Goal: Find specific page/section: Find specific page/section

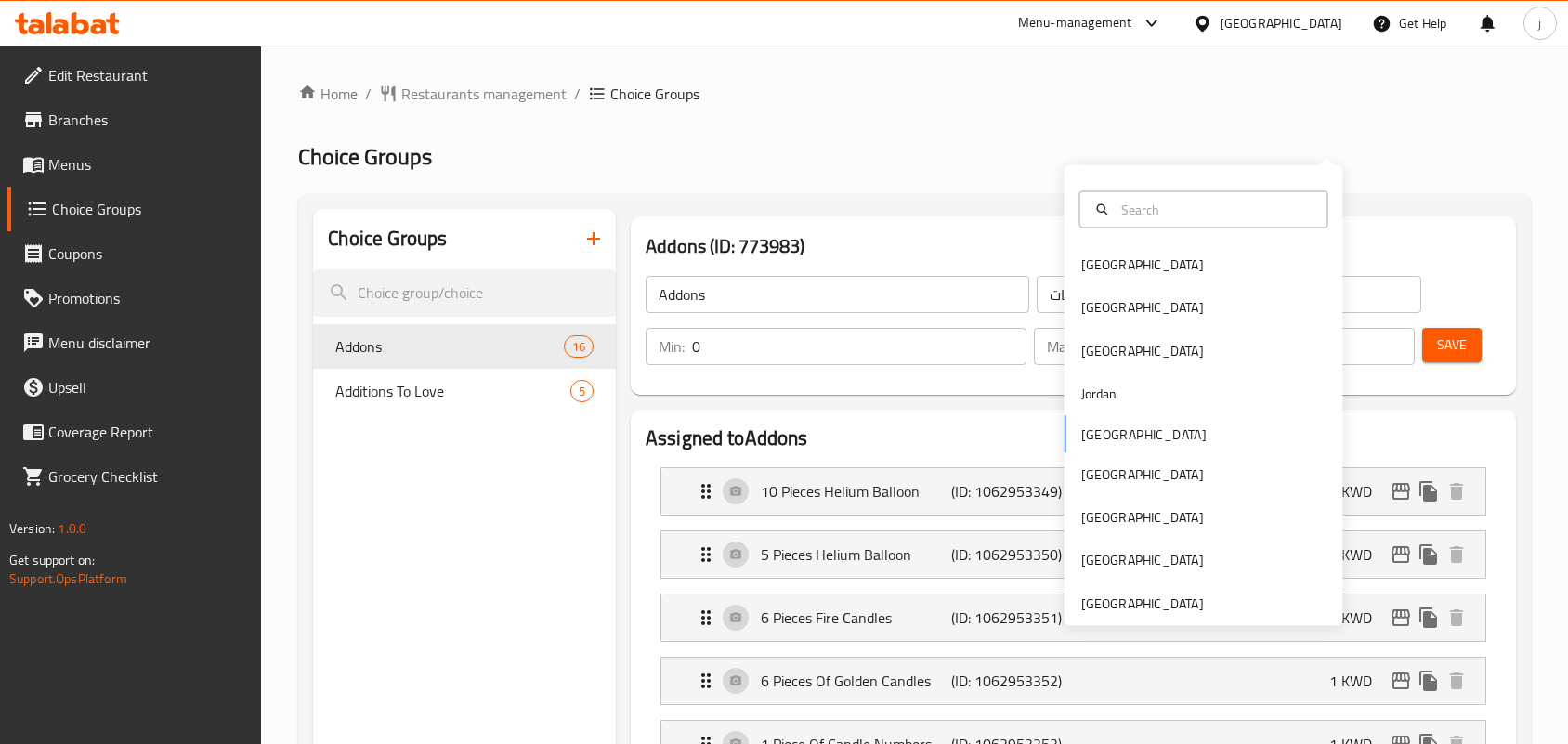
scroll to position [117, 0]
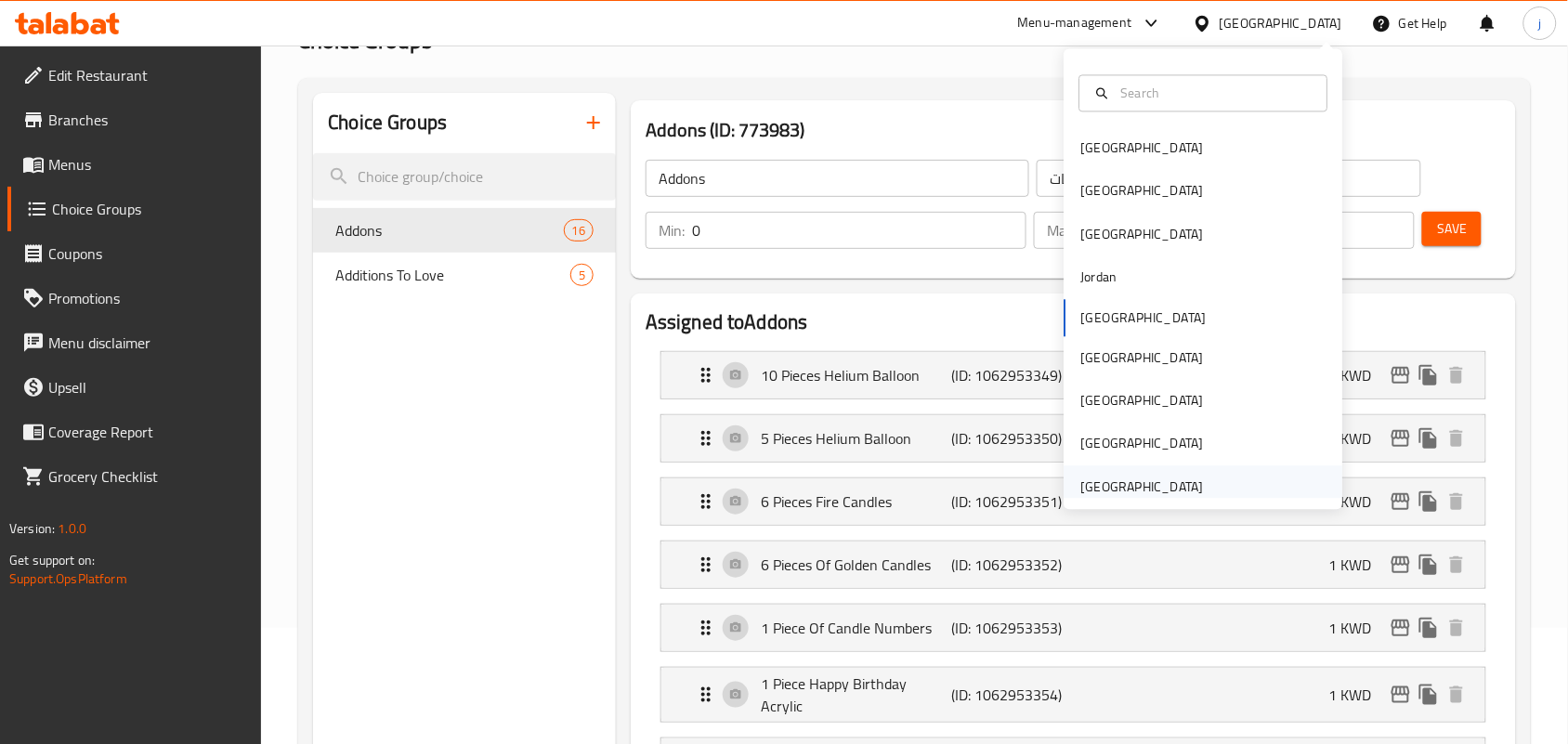
click at [1148, 484] on div "[GEOGRAPHIC_DATA]" at bounding box center [1142, 486] width 123 height 21
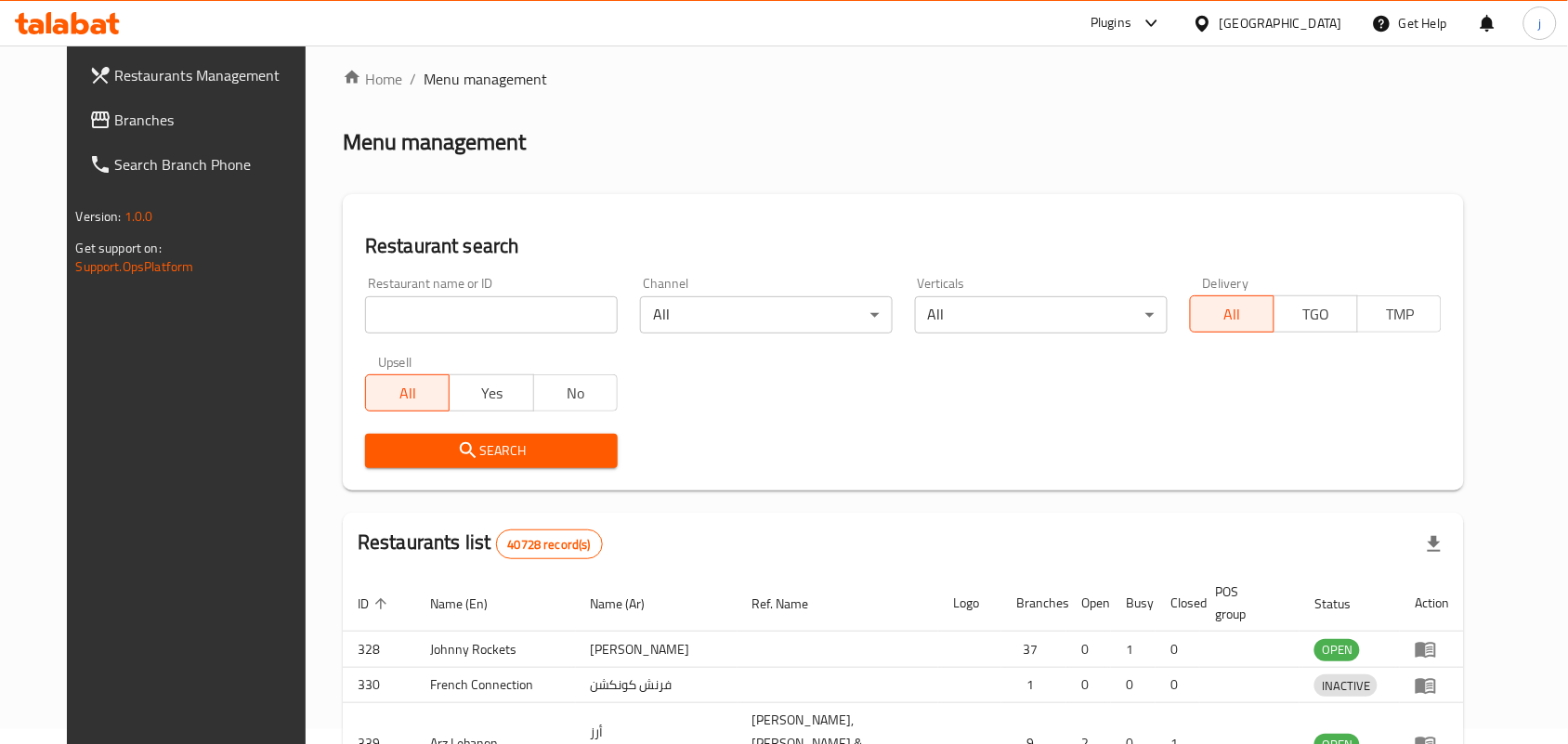
scroll to position [117, 0]
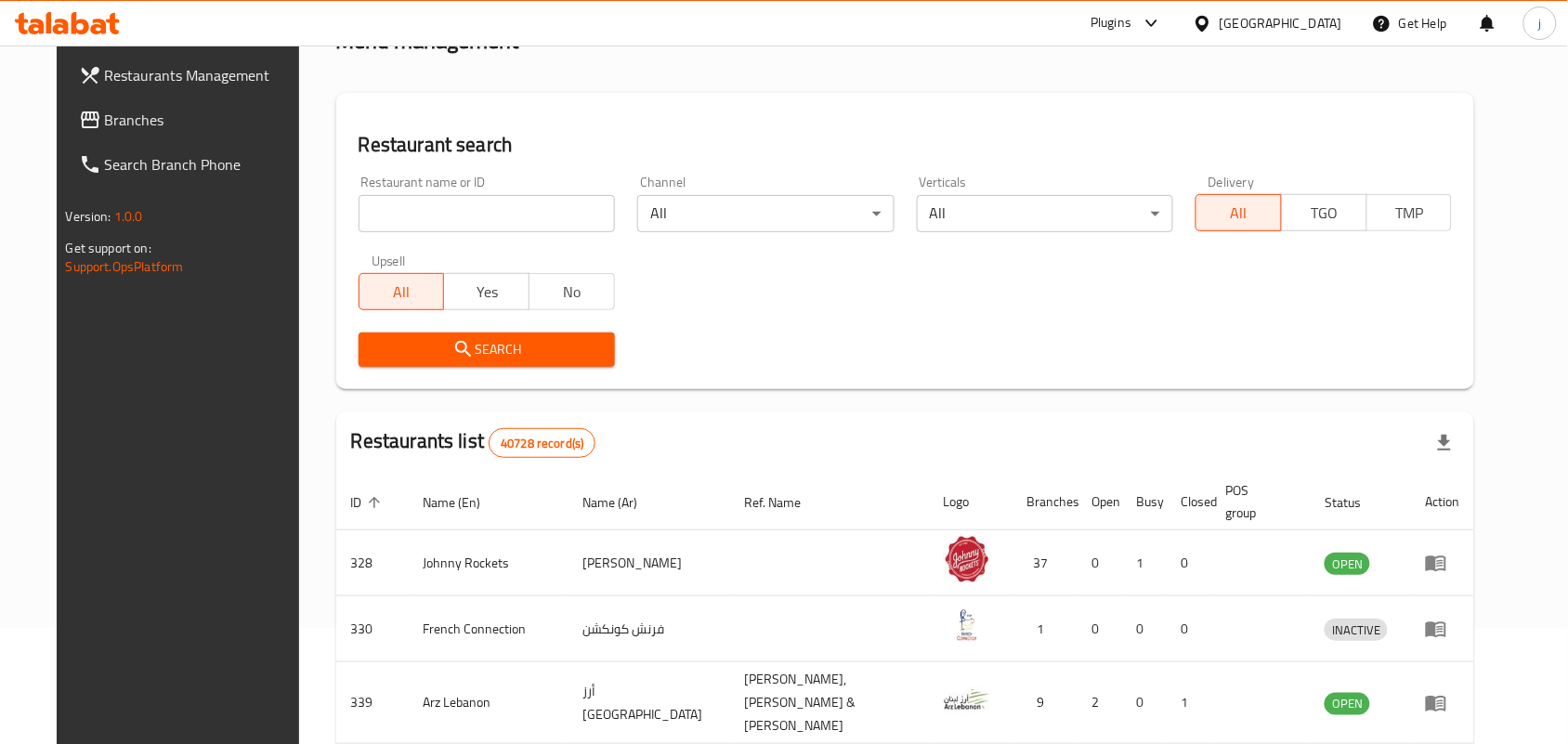
click at [471, 214] on input "search" at bounding box center [486, 213] width 256 height 37
paste input "758095"
type input "758095"
click button "Search" at bounding box center [486, 350] width 256 height 35
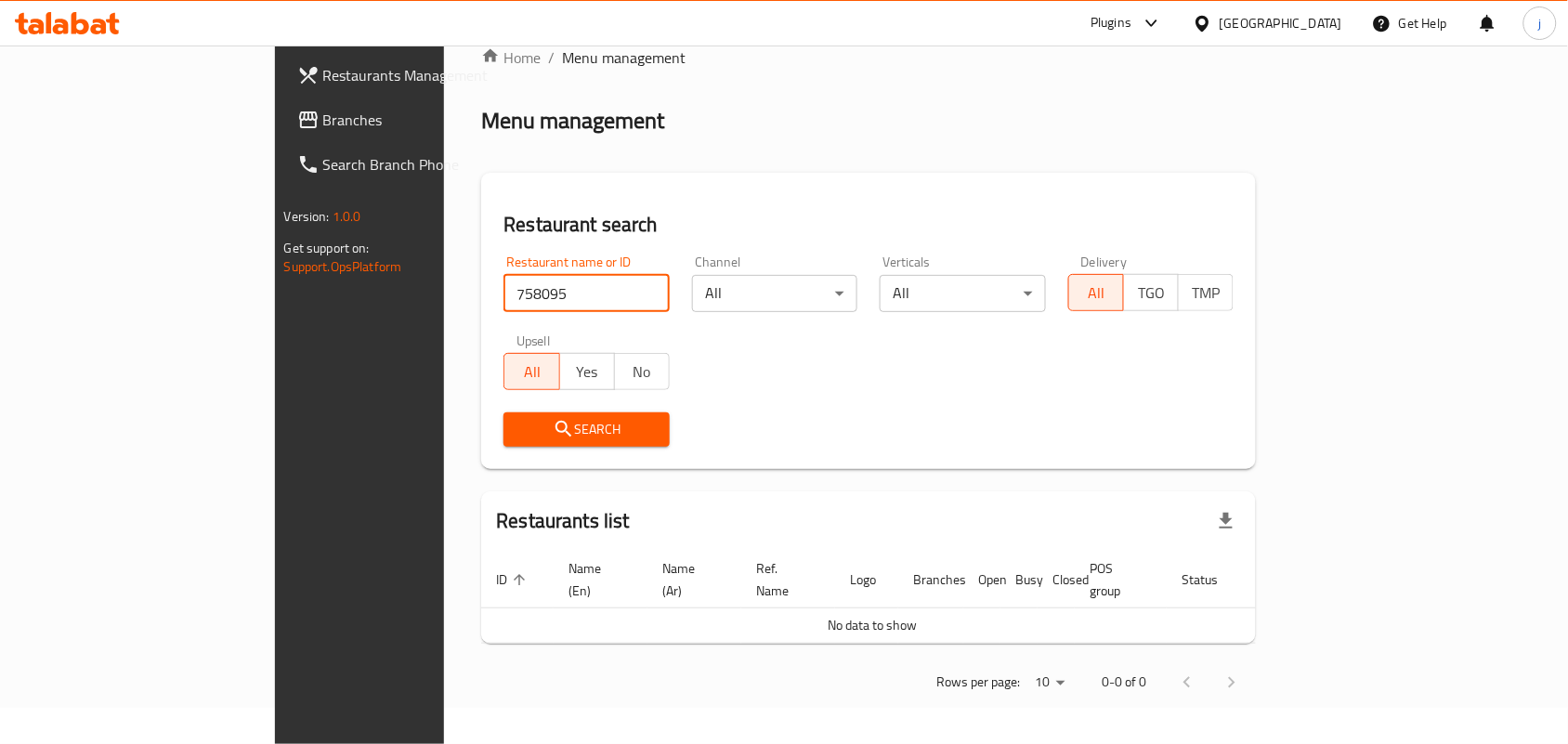
scroll to position [15, 0]
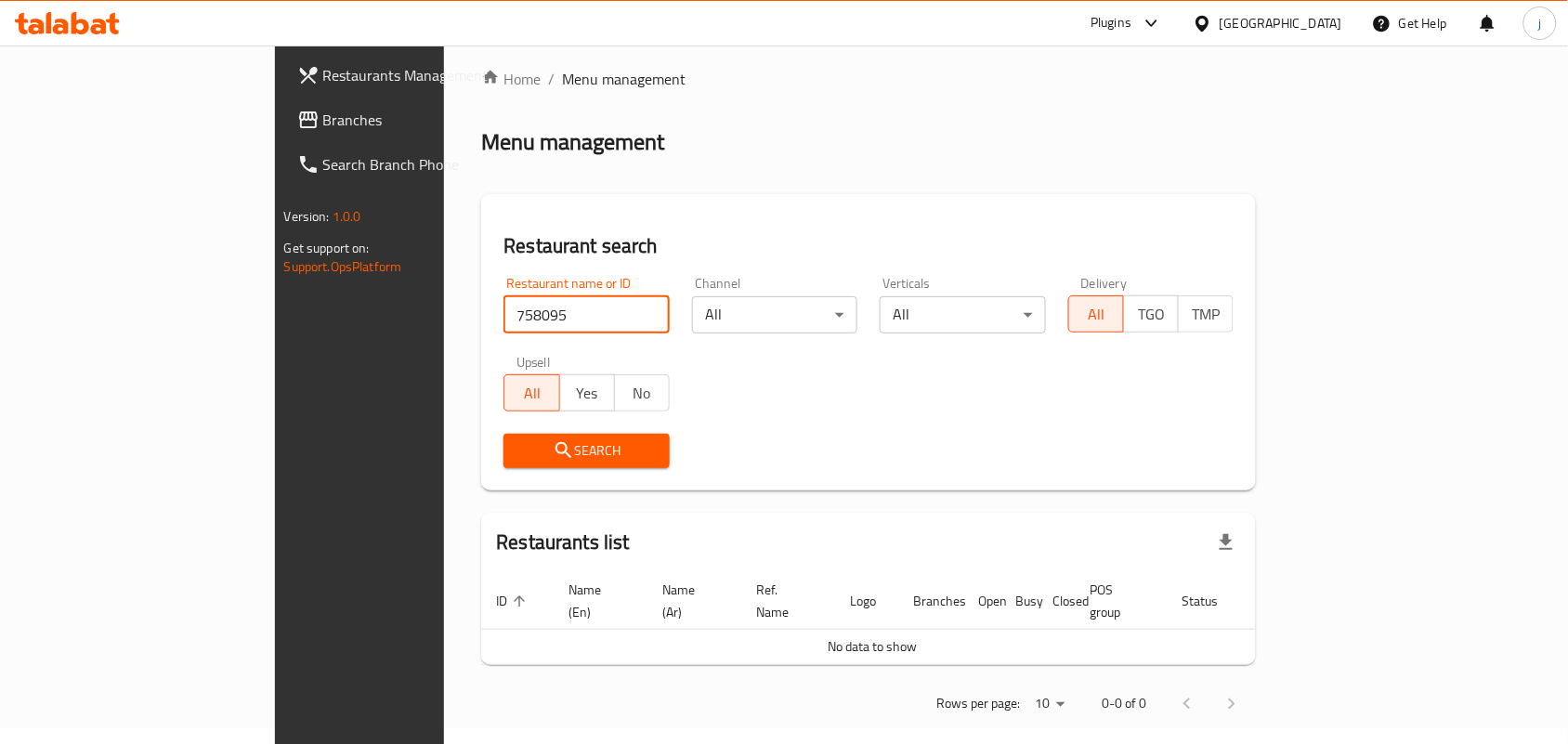
click at [282, 101] on link "Branches" at bounding box center [409, 120] width 255 height 45
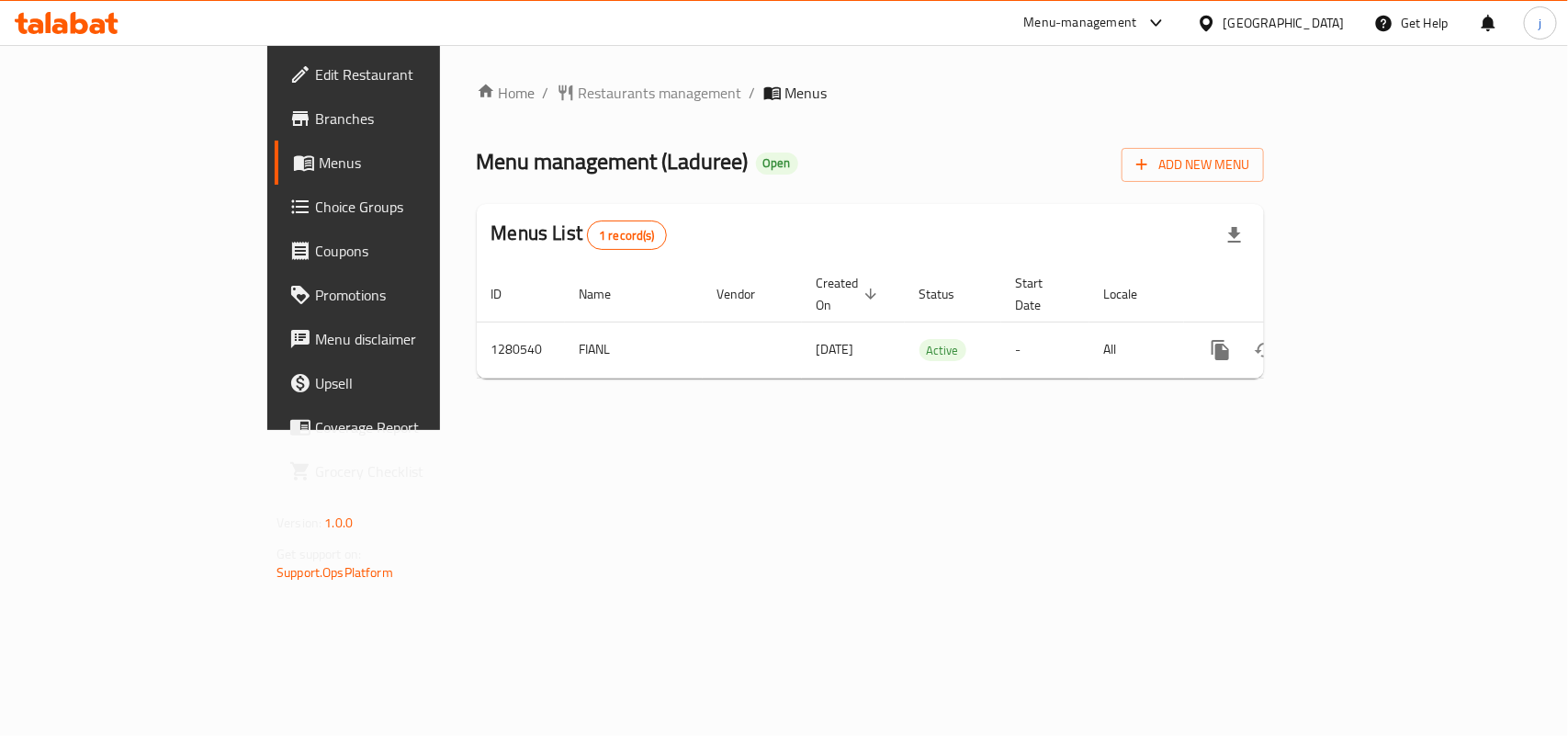
click at [578, 89] on span "Restaurants management" at bounding box center [660, 93] width 163 height 22
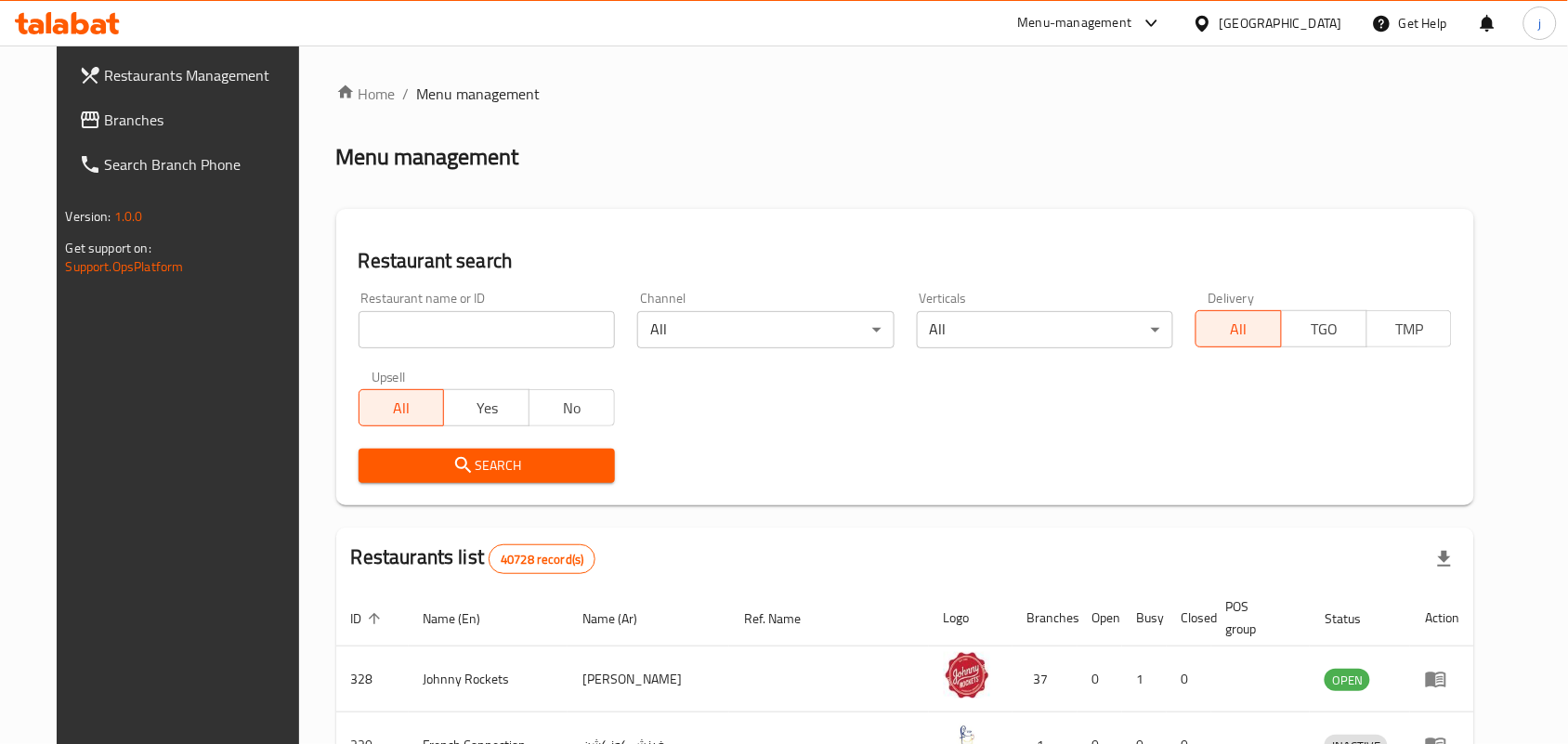
click at [499, 318] on input "search" at bounding box center [486, 329] width 256 height 37
paste input "693806"
type input "693806"
click button "Search" at bounding box center [486, 465] width 256 height 35
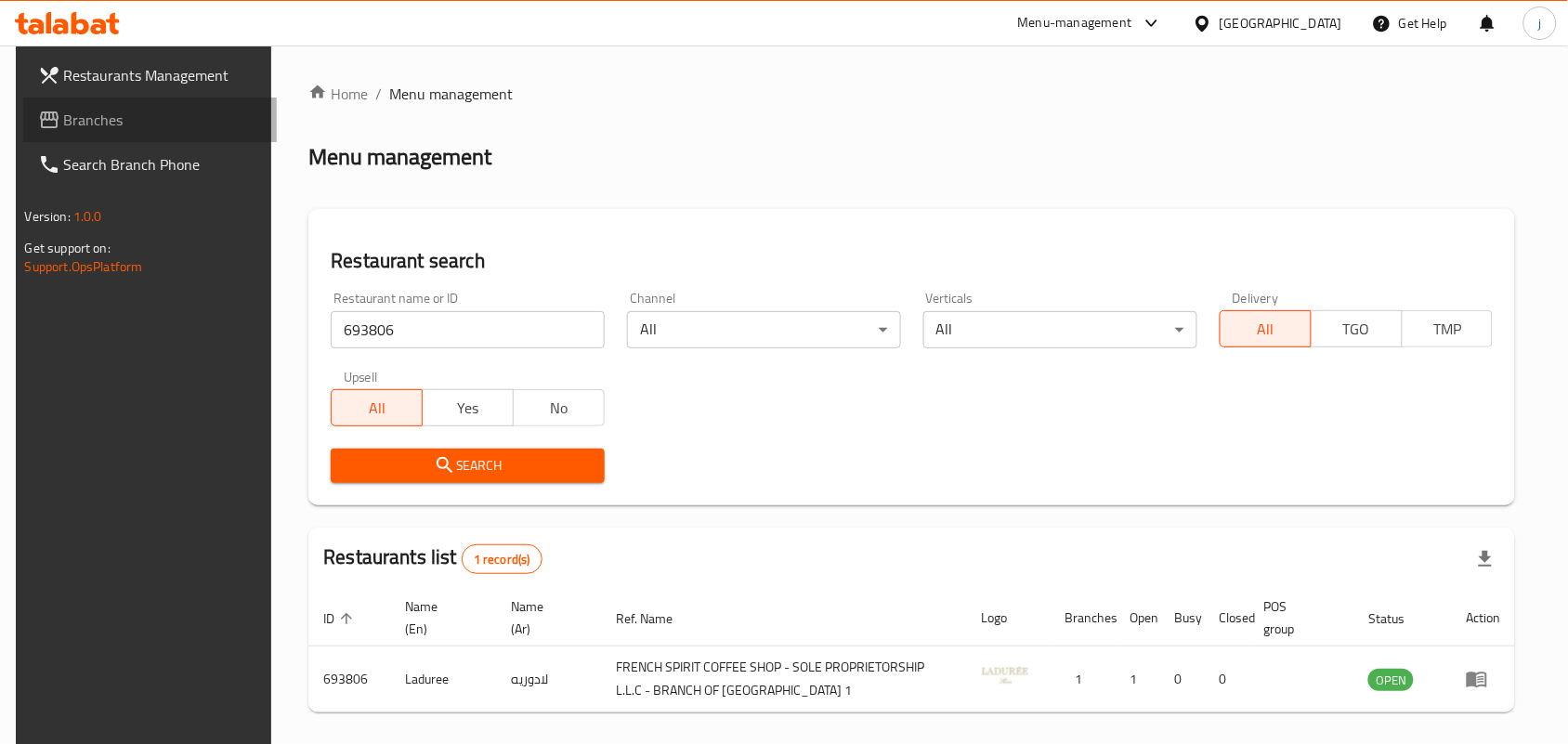
click at [117, 114] on span "Branches" at bounding box center [163, 120] width 199 height 22
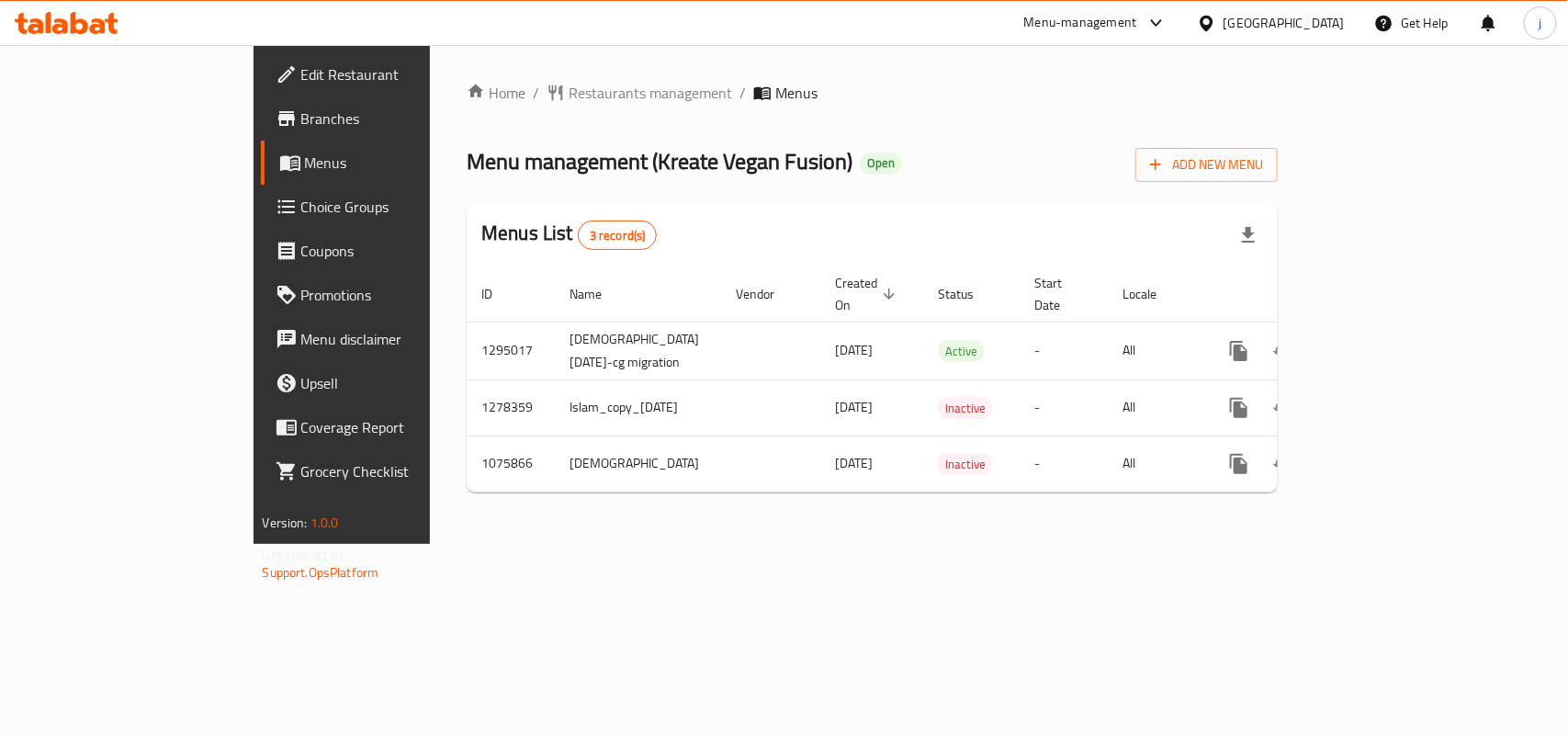
click at [568, 85] on span "Restaurants management" at bounding box center [650, 93] width 163 height 22
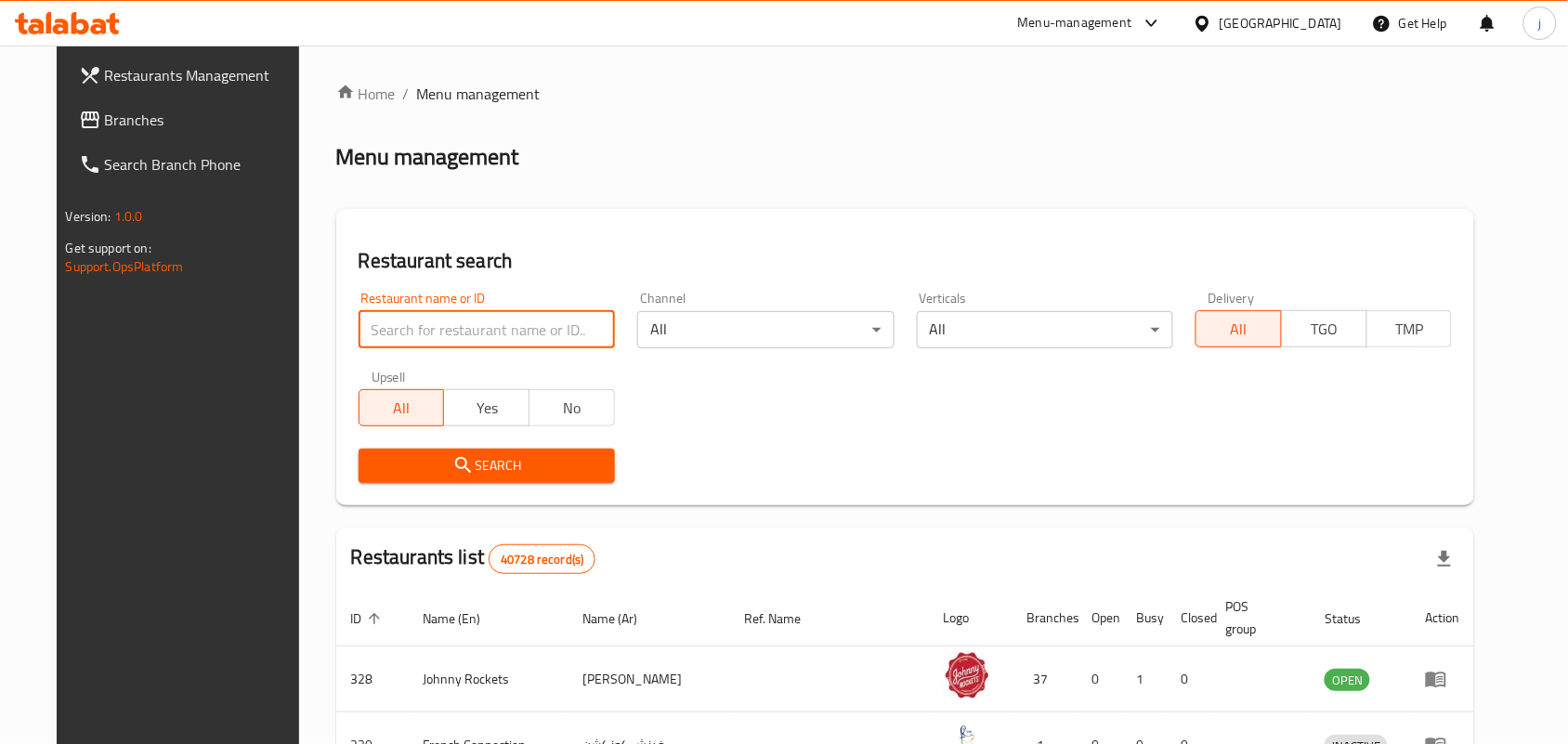
click at [481, 321] on input "search" at bounding box center [486, 329] width 256 height 37
paste input "663939"
type input "663939"
click button "Search" at bounding box center [486, 465] width 256 height 35
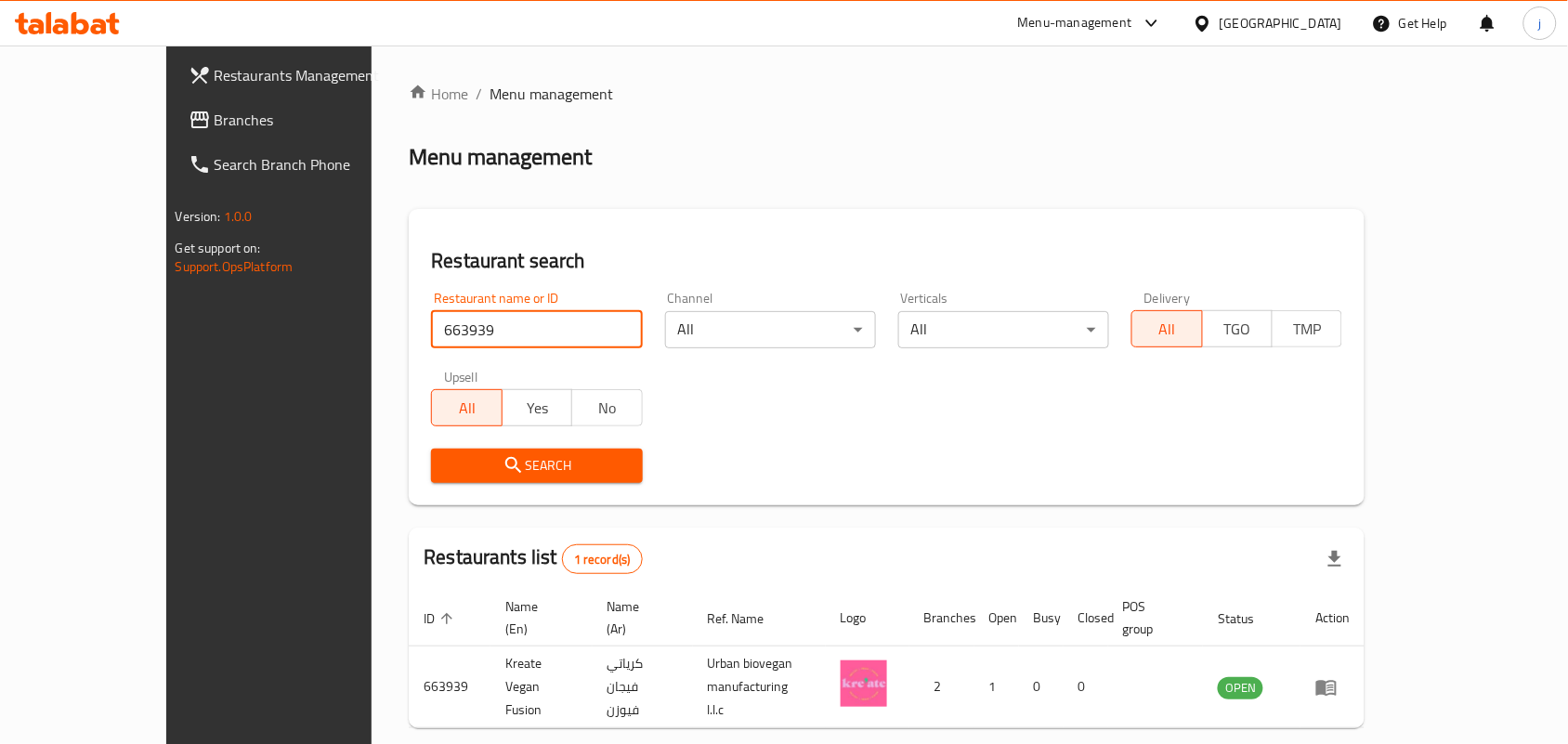
click at [1207, 15] on icon at bounding box center [1202, 24] width 20 height 20
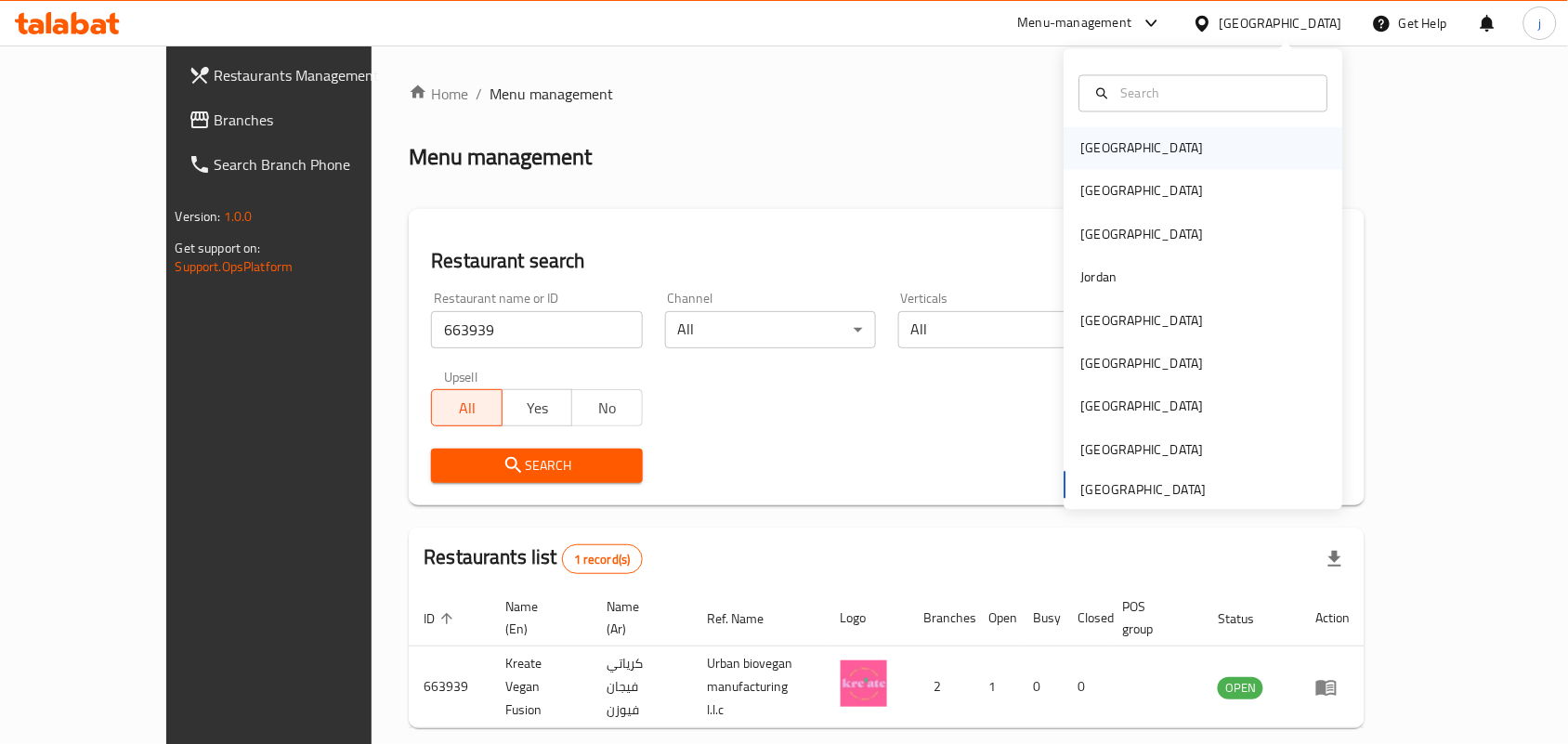
click at [1126, 145] on div "Bahrain" at bounding box center [1204, 148] width 279 height 43
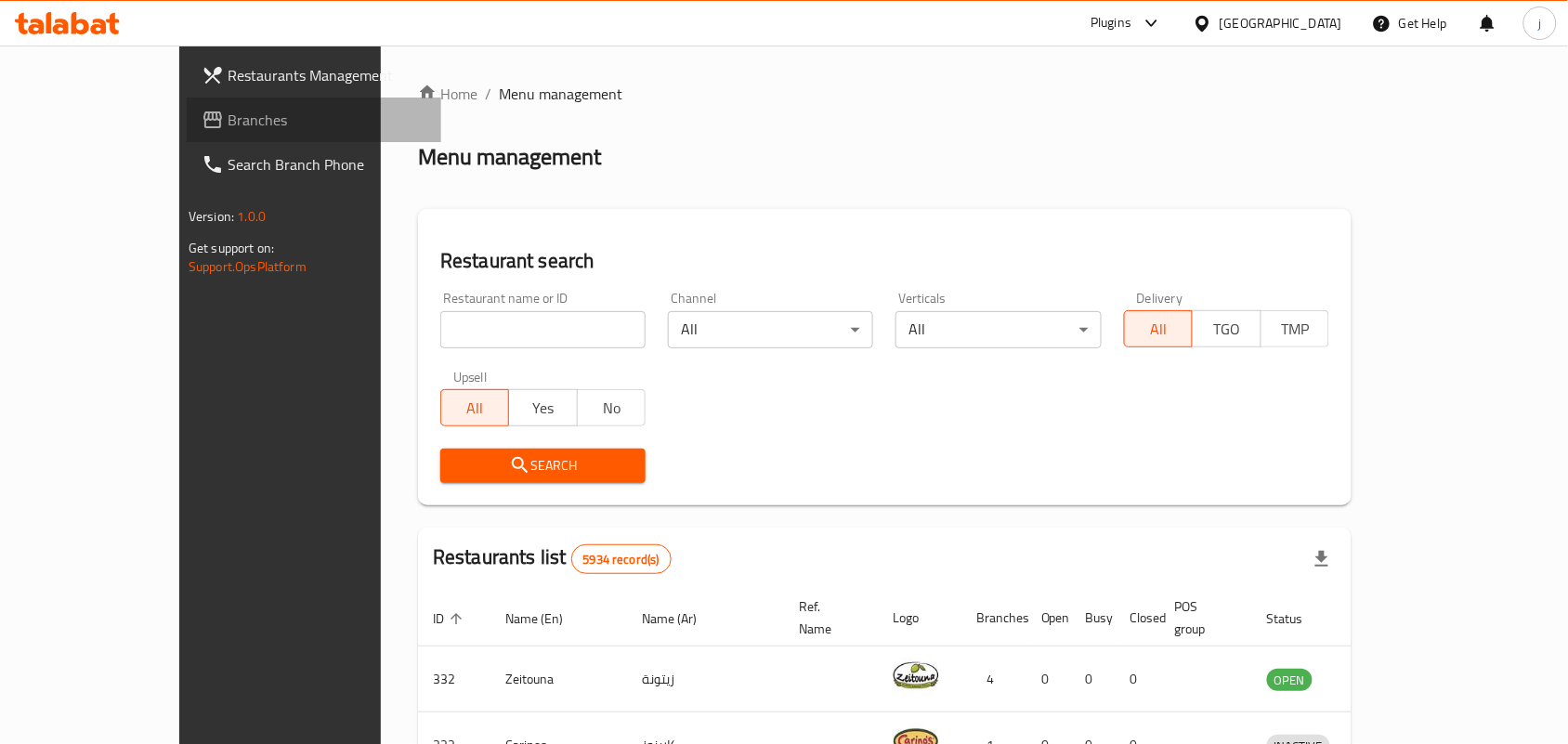
click at [227, 112] on span "Branches" at bounding box center [327, 120] width 199 height 22
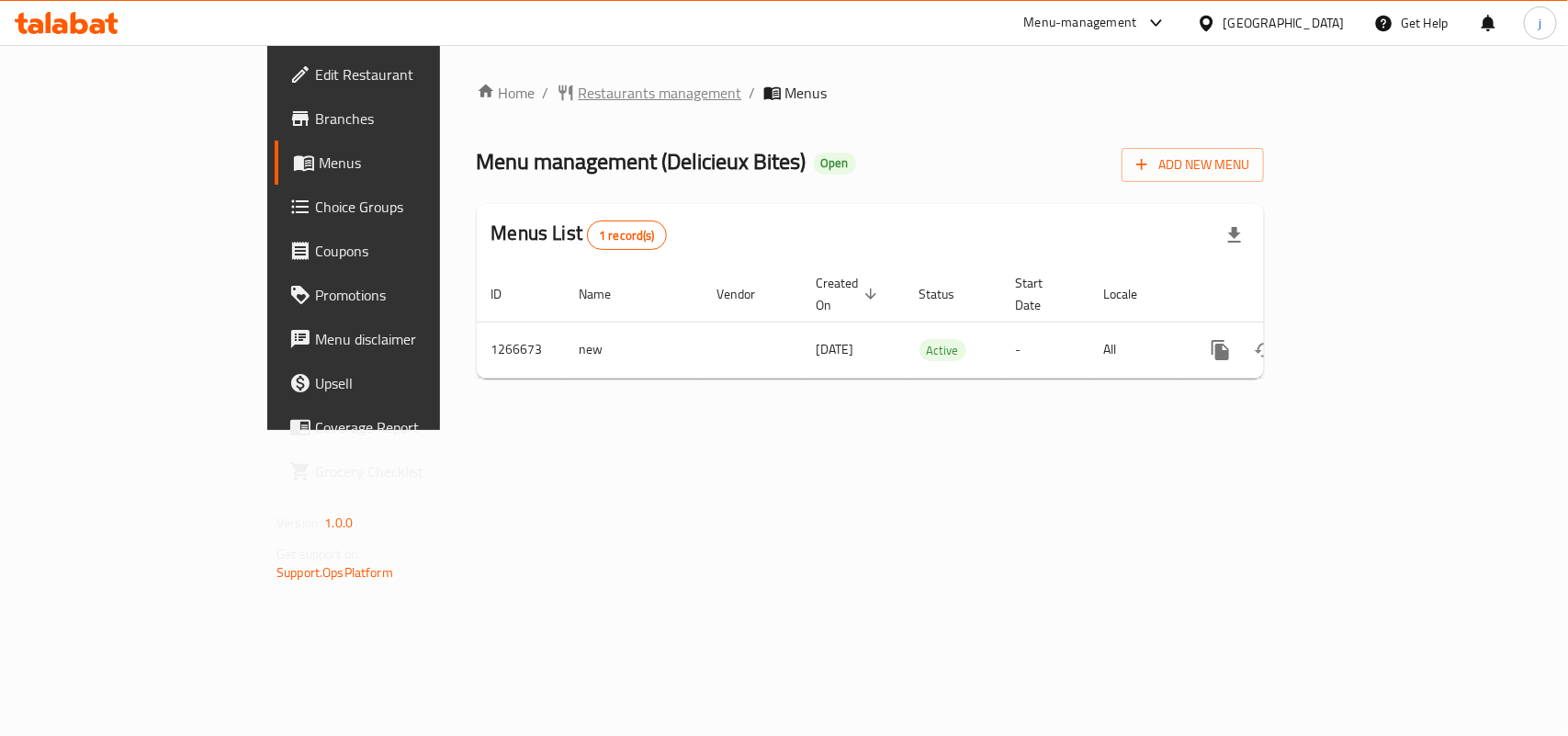
click at [578, 93] on span "Restaurants management" at bounding box center [660, 93] width 163 height 22
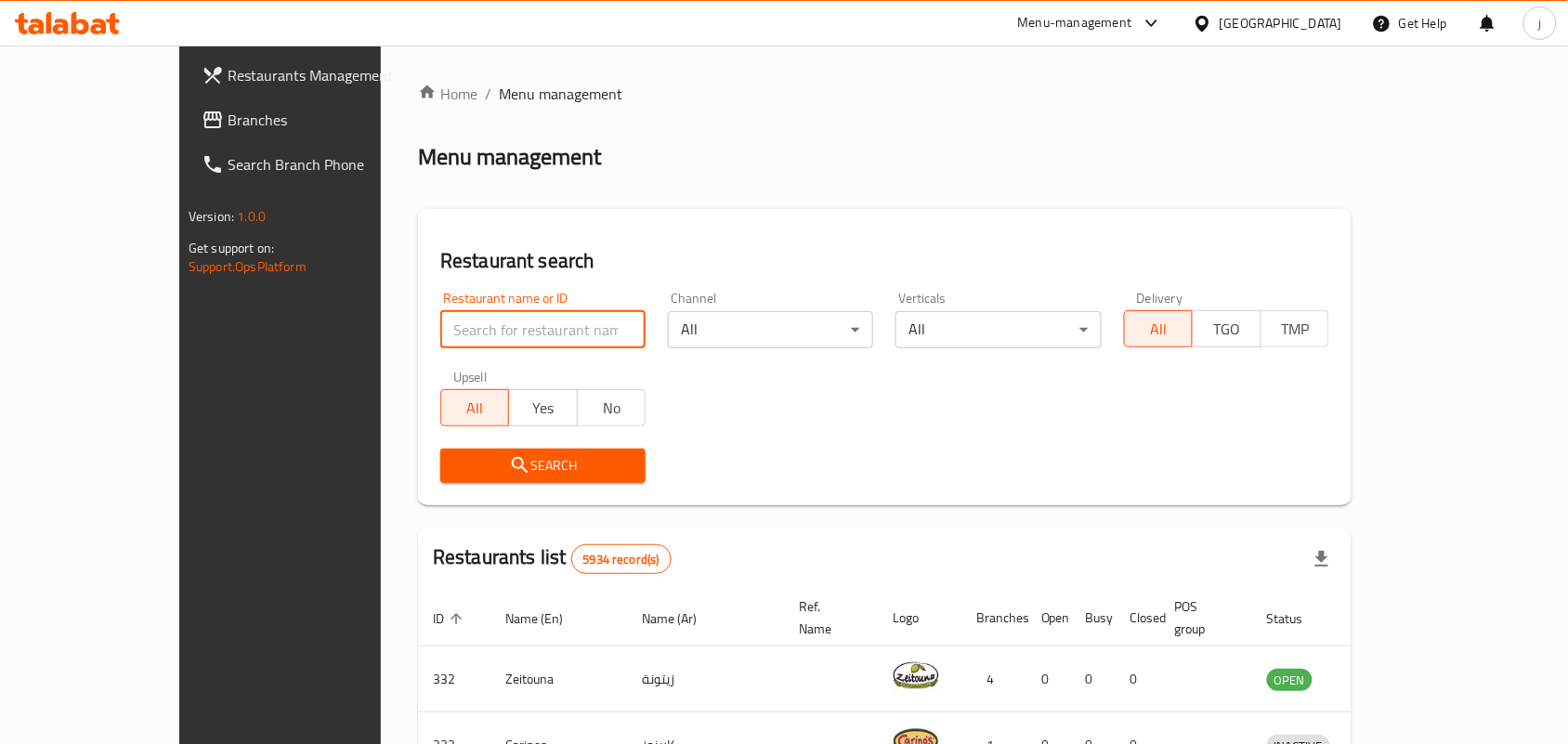
click at [489, 318] on input "search" at bounding box center [543, 329] width 205 height 37
paste input "687410"
type input "687410"
click button "Search" at bounding box center [543, 465] width 205 height 35
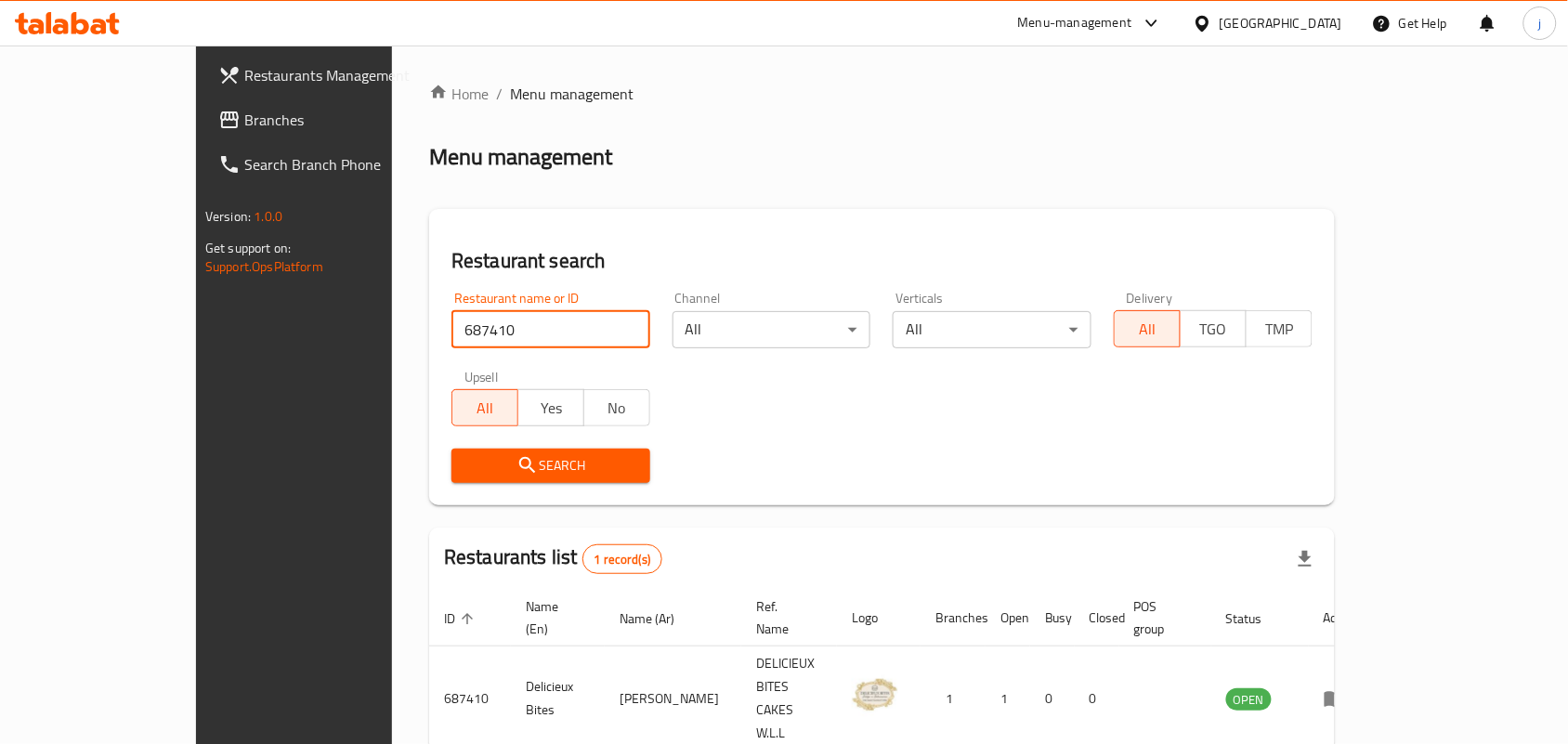
click at [1212, 29] on icon at bounding box center [1202, 24] width 20 height 20
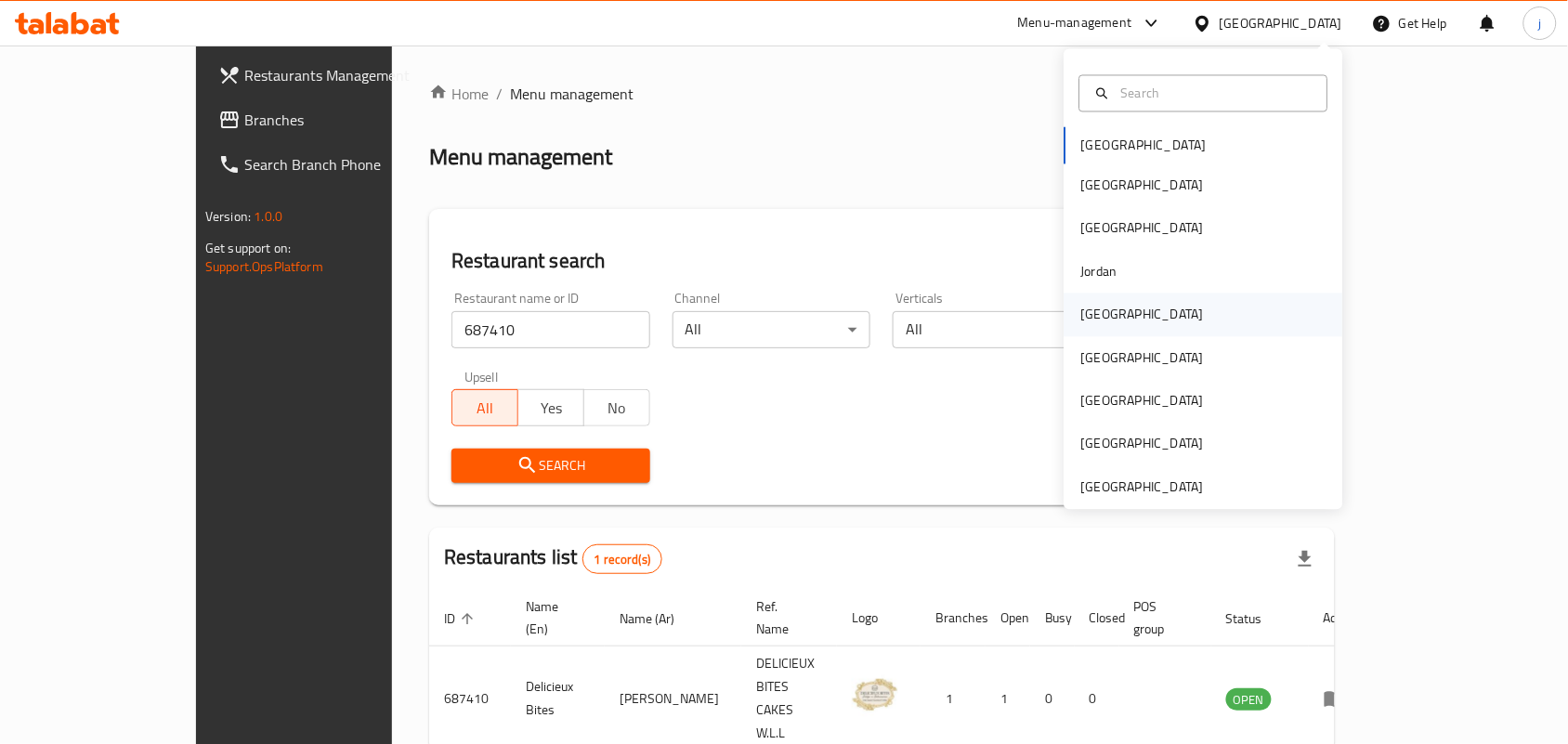
click at [1110, 312] on div "Kuwait" at bounding box center [1143, 315] width 152 height 43
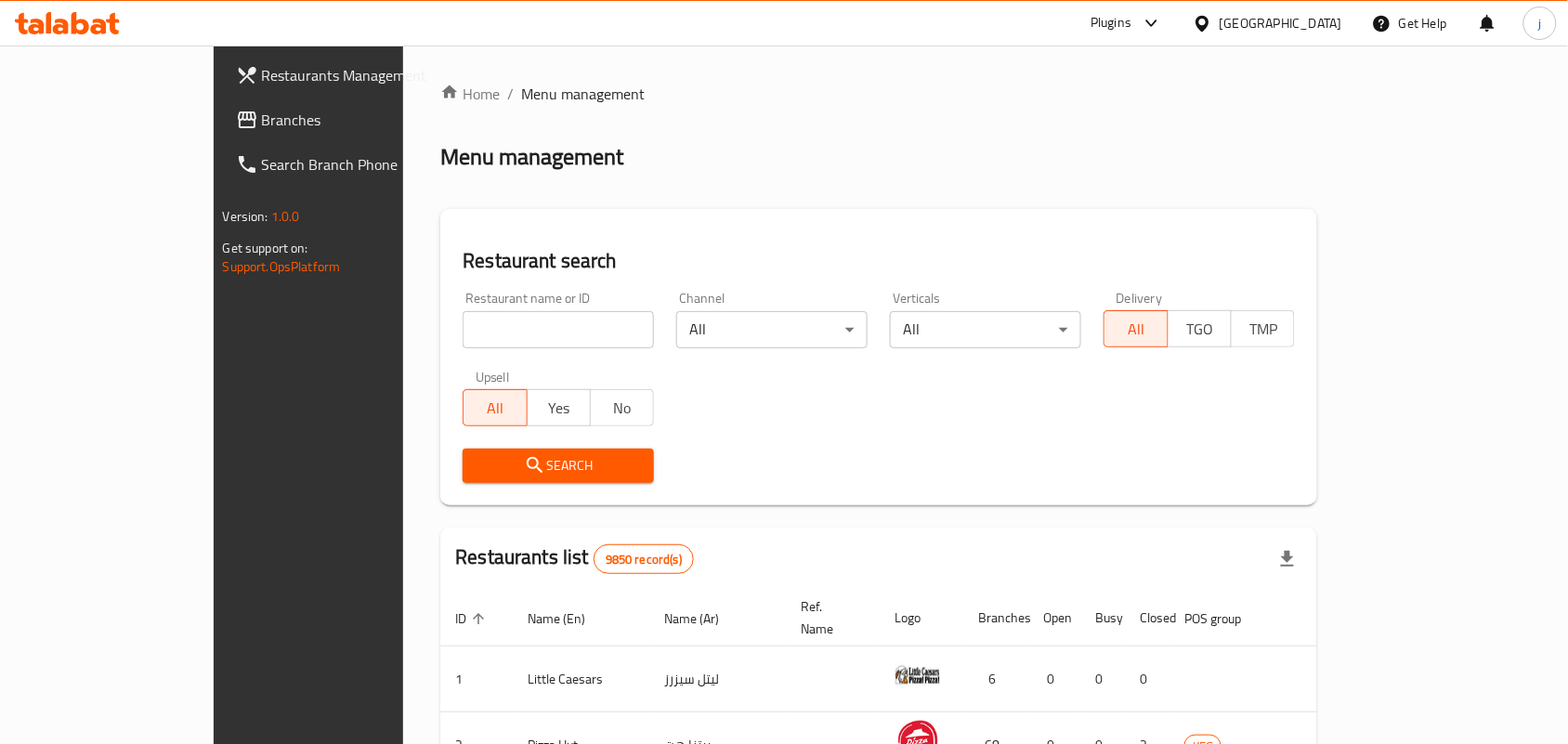
click at [238, 113] on icon at bounding box center [247, 120] width 19 height 17
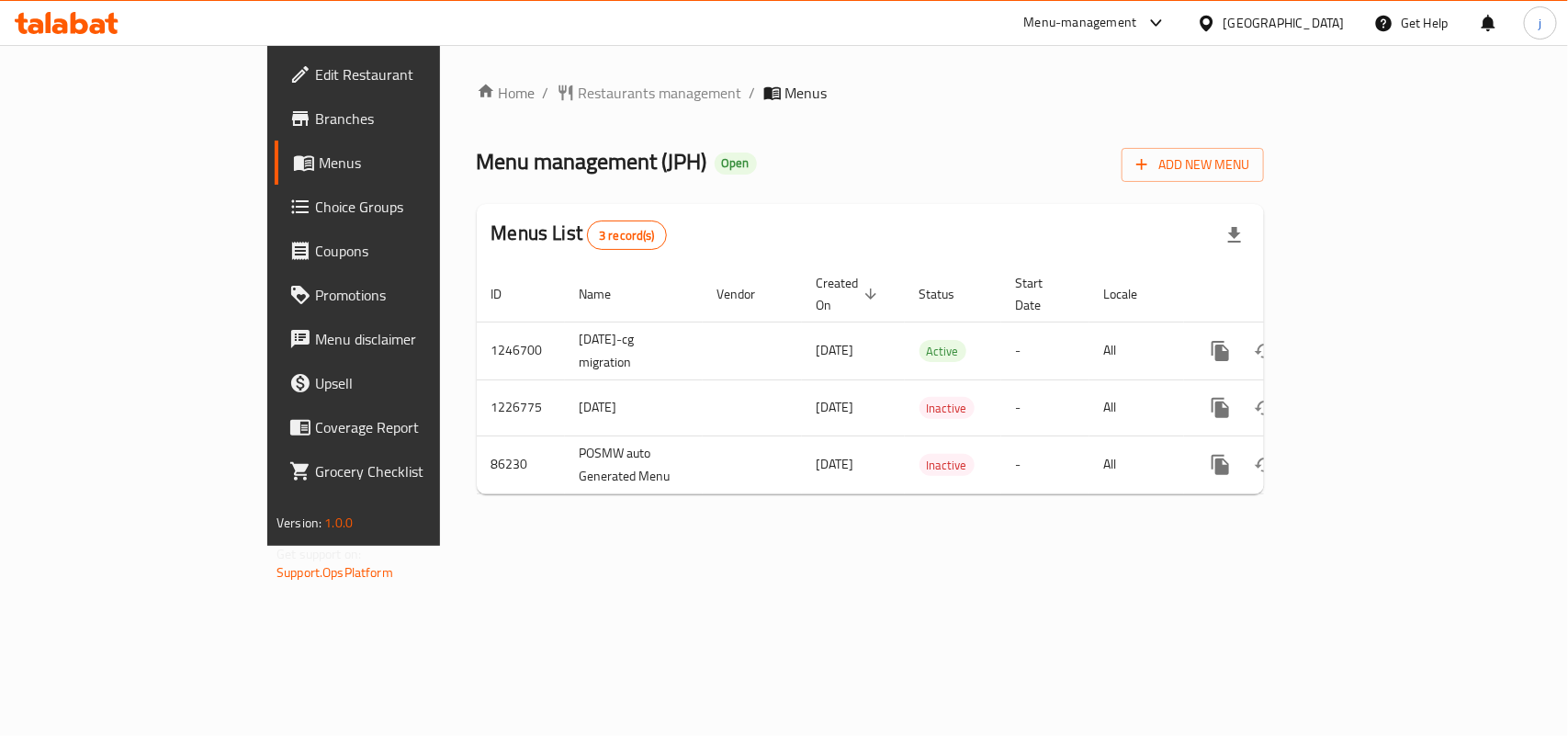
click at [578, 97] on span "Restaurants management" at bounding box center [660, 93] width 163 height 22
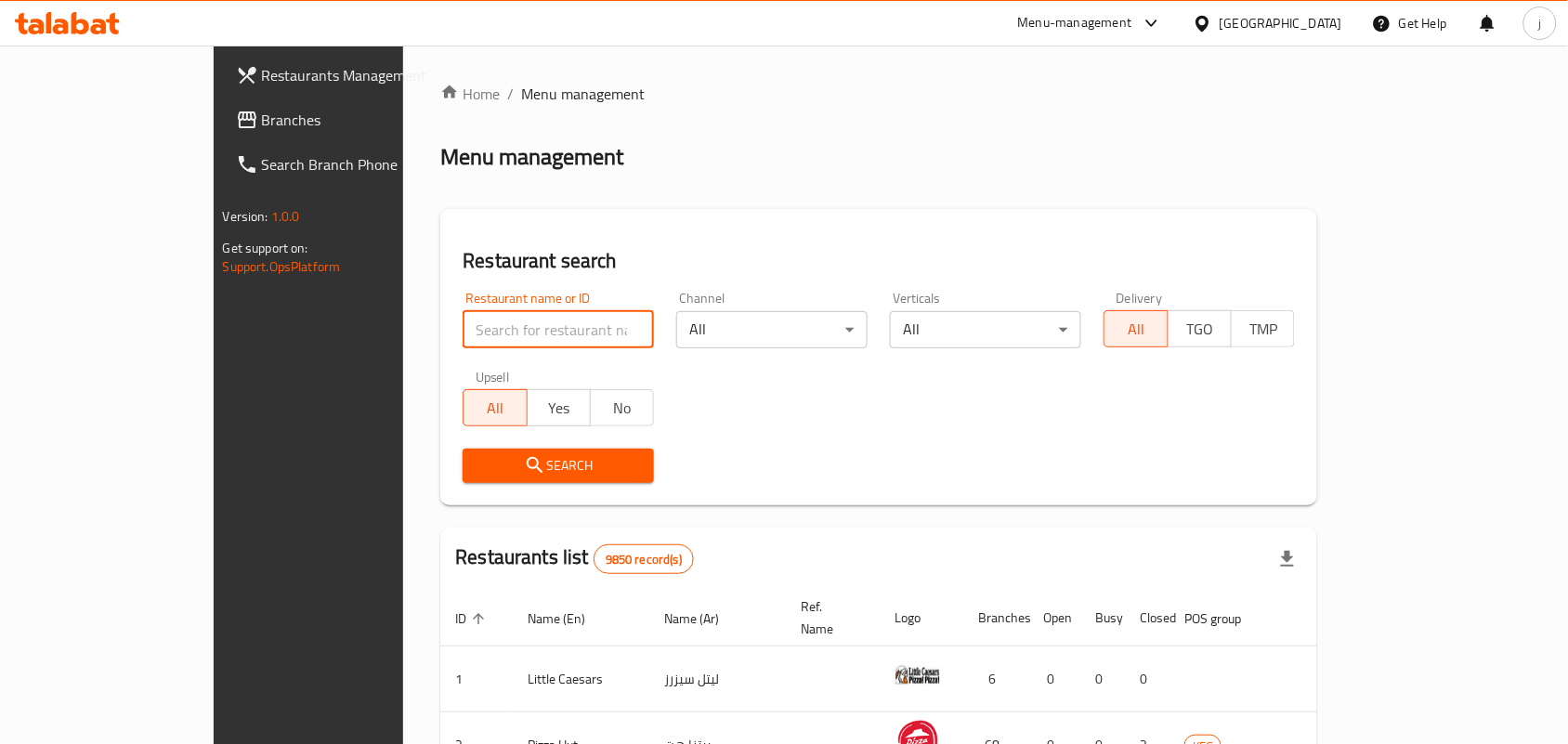
click at [489, 327] on input "search" at bounding box center [558, 329] width 191 height 37
paste input "7133"
type input "7133"
click button "Search" at bounding box center [558, 465] width 191 height 35
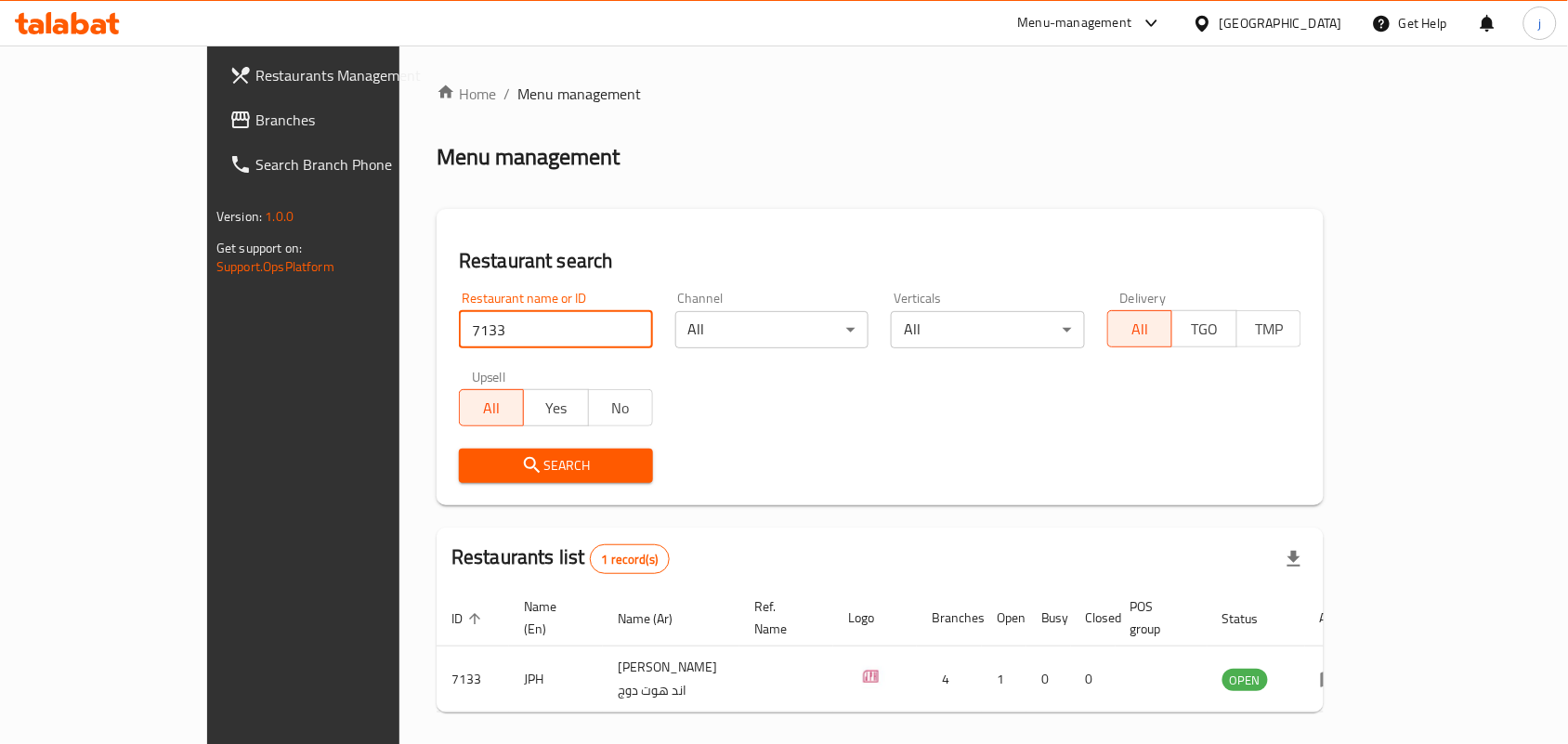
click at [1212, 17] on icon at bounding box center [1202, 24] width 20 height 20
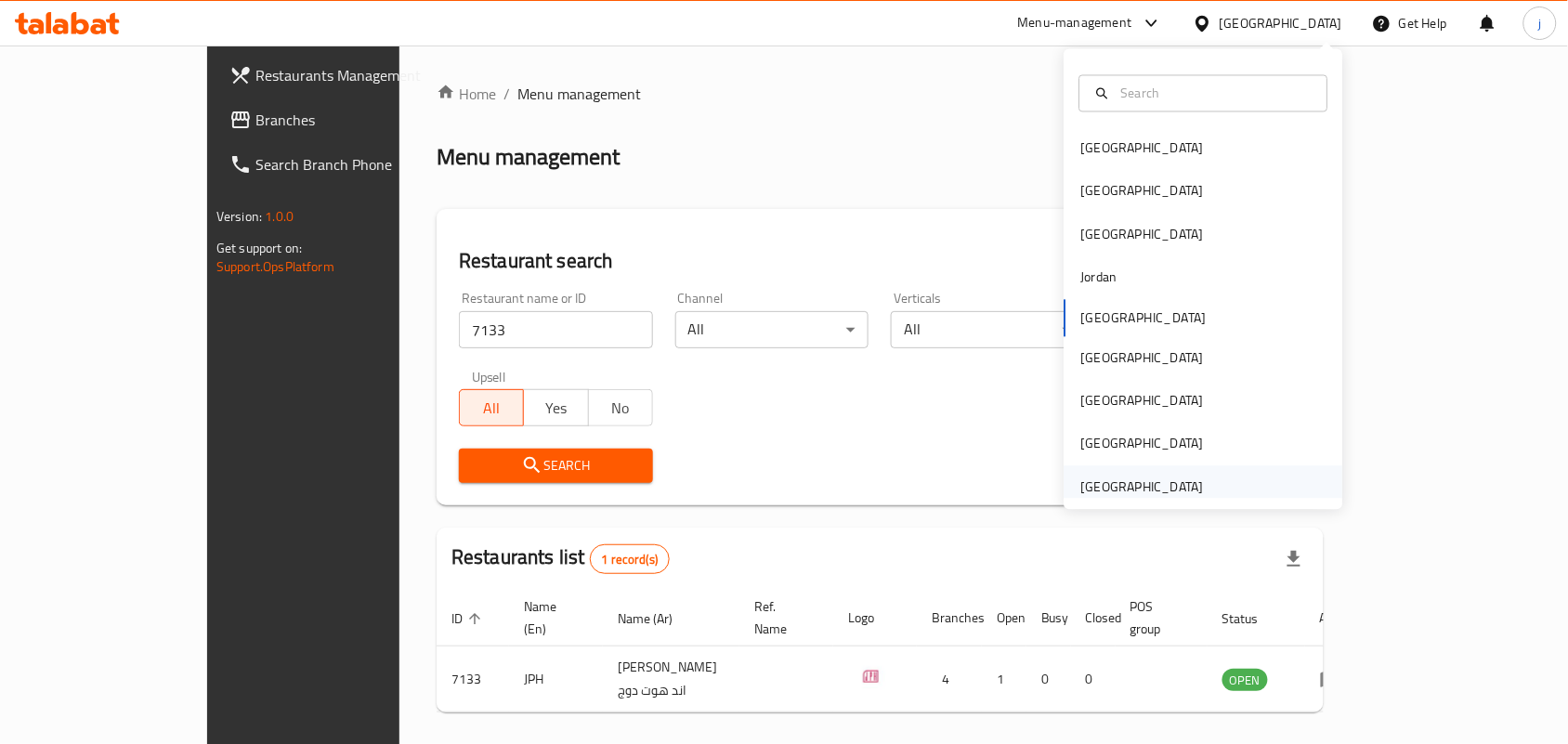
click at [1173, 474] on div "[GEOGRAPHIC_DATA]" at bounding box center [1143, 486] width 152 height 43
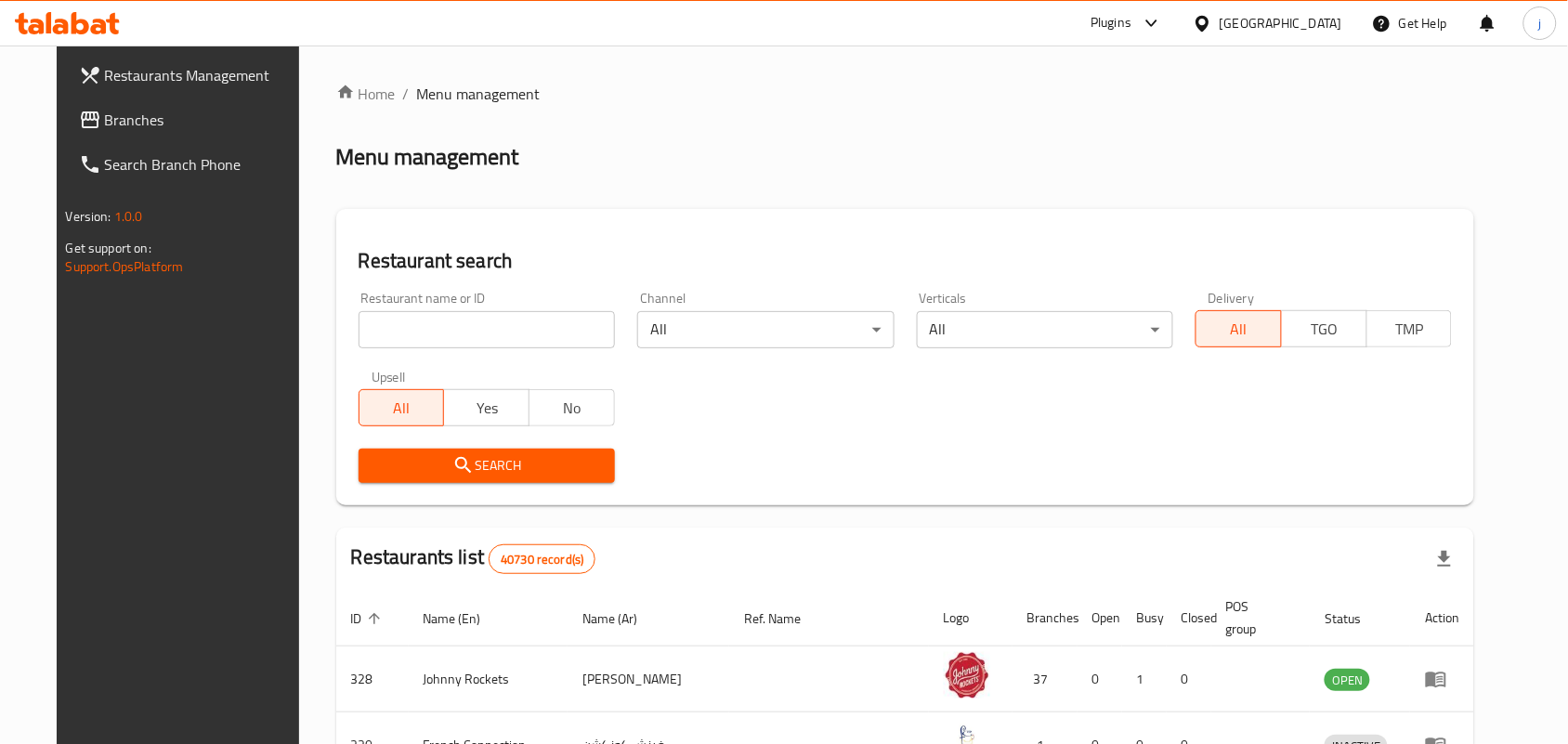
click at [105, 109] on span "Branches" at bounding box center [204, 120] width 199 height 22
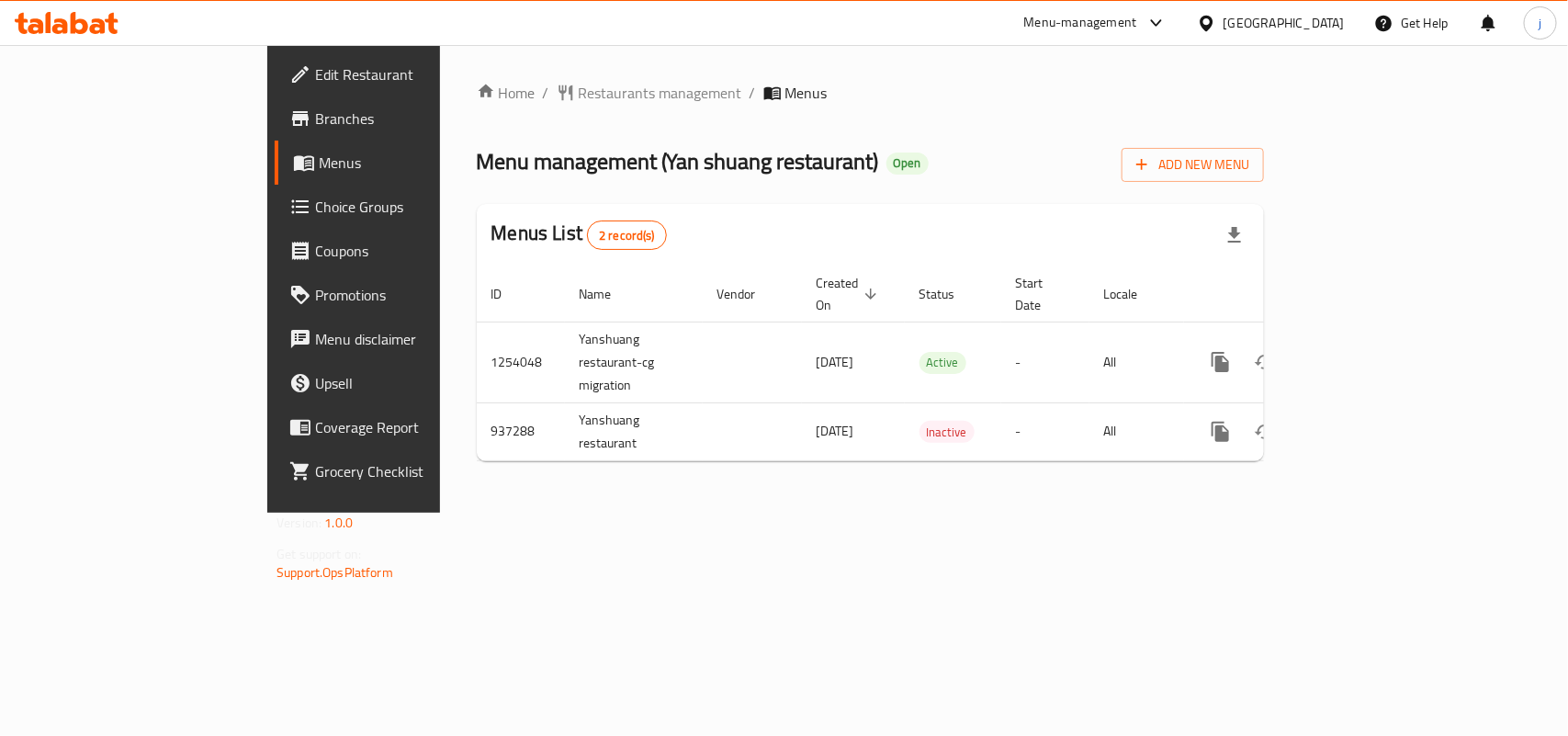
click at [578, 82] on span "Restaurants management" at bounding box center [660, 93] width 163 height 22
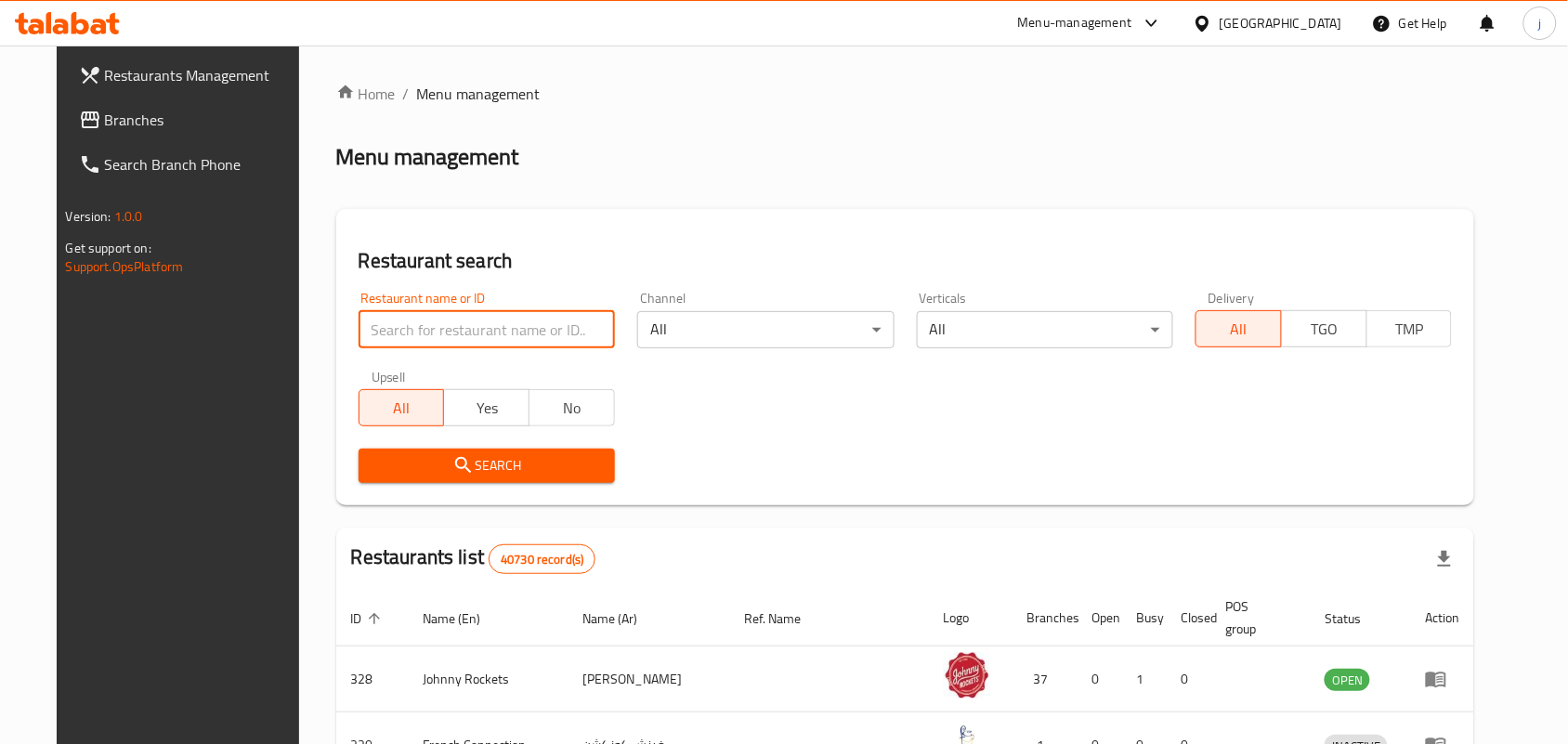
click at [485, 321] on input "search" at bounding box center [486, 329] width 256 height 37
paste input "659065"
type input "659065"
click button "Search" at bounding box center [486, 465] width 256 height 35
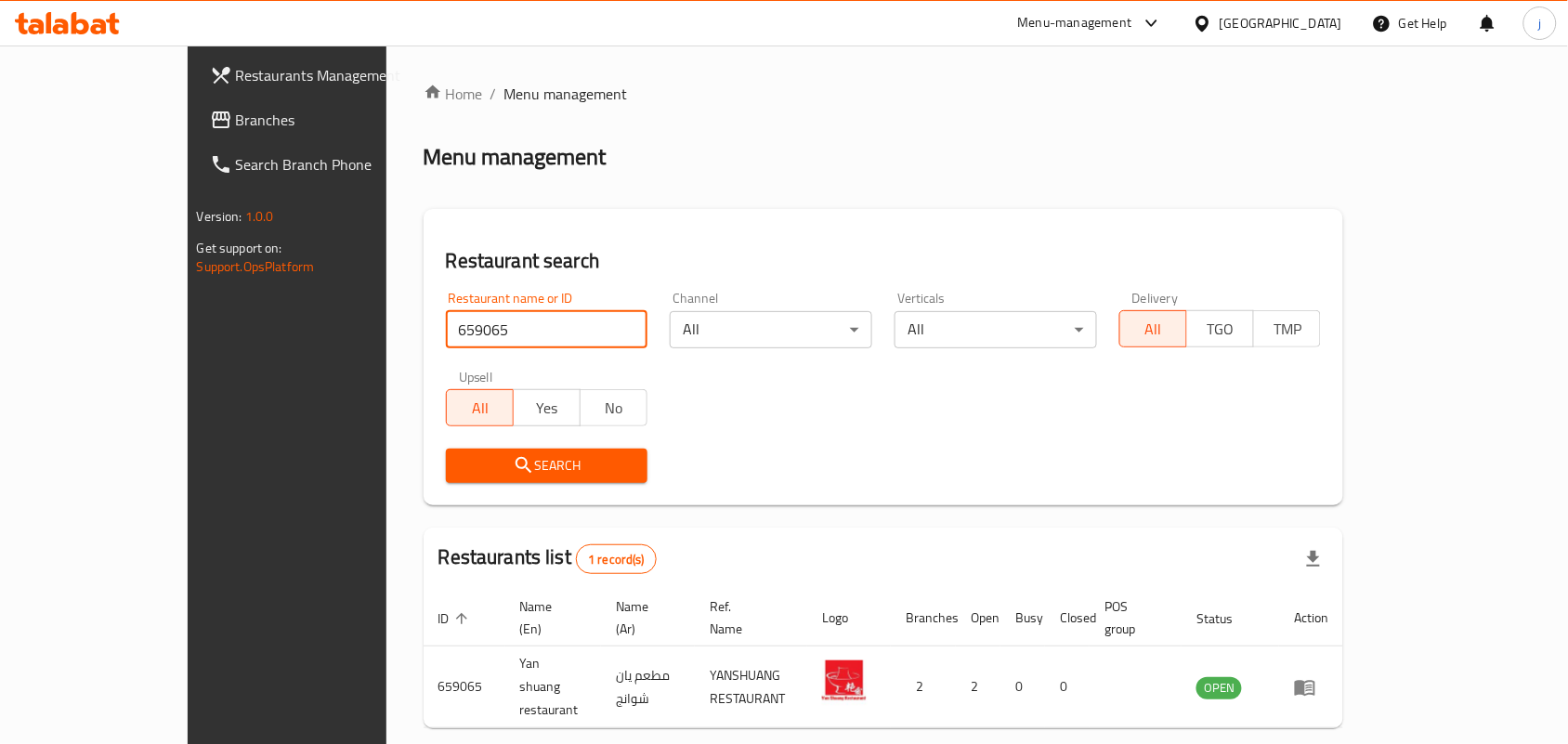
click at [1270, 20] on div "[GEOGRAPHIC_DATA]" at bounding box center [1280, 23] width 123 height 21
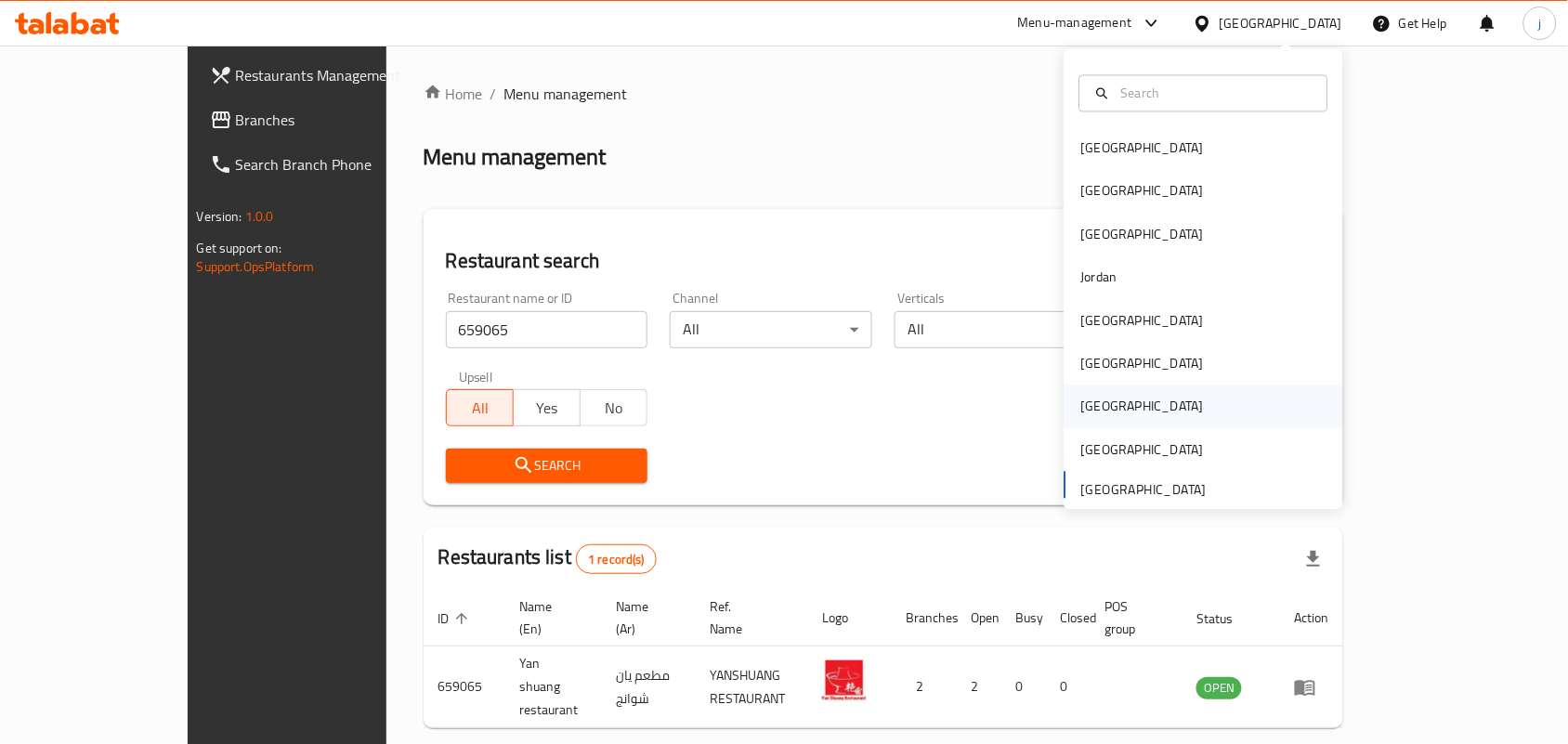
click at [1081, 415] on div "Qatar" at bounding box center [1142, 406] width 123 height 21
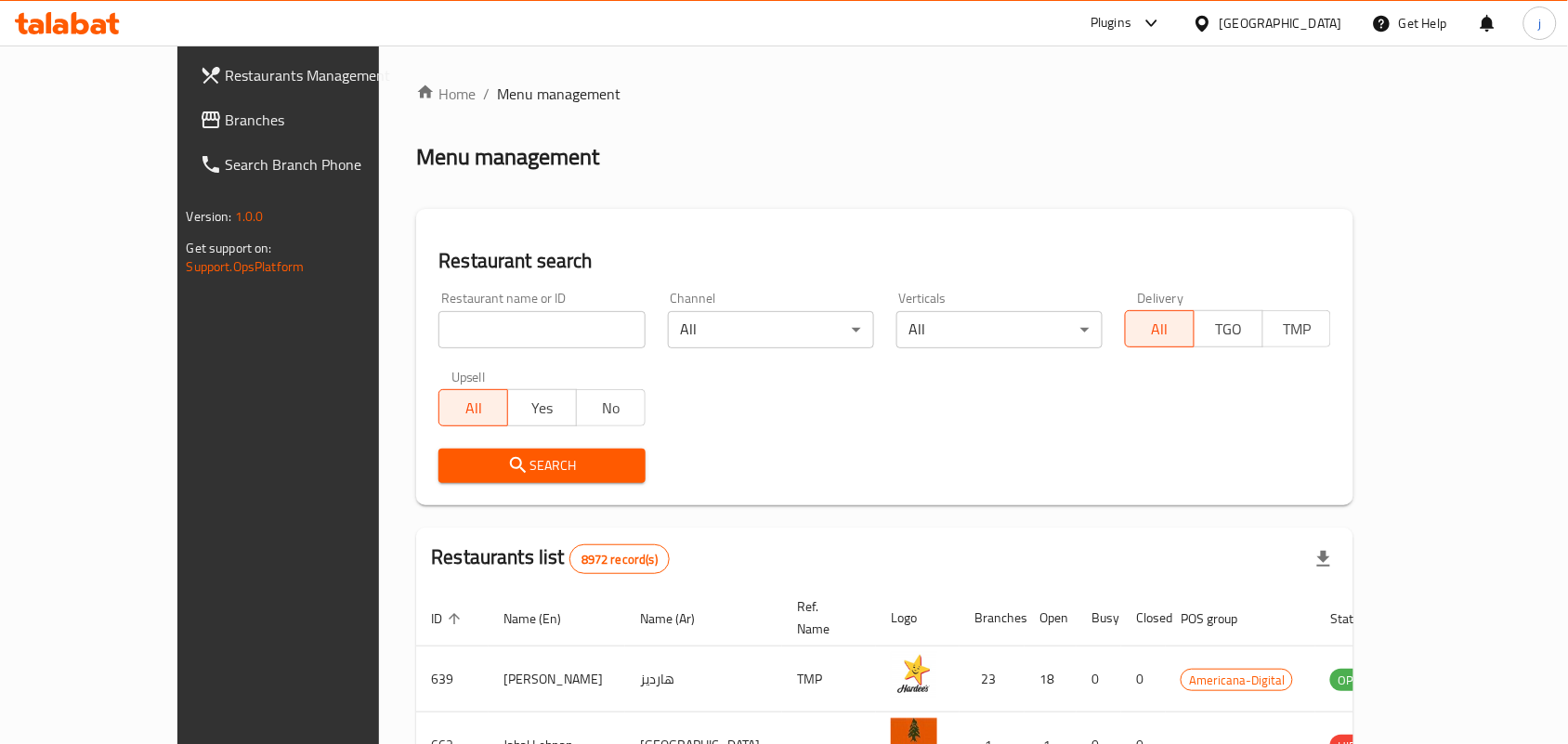
click at [226, 121] on span "Branches" at bounding box center [326, 120] width 199 height 22
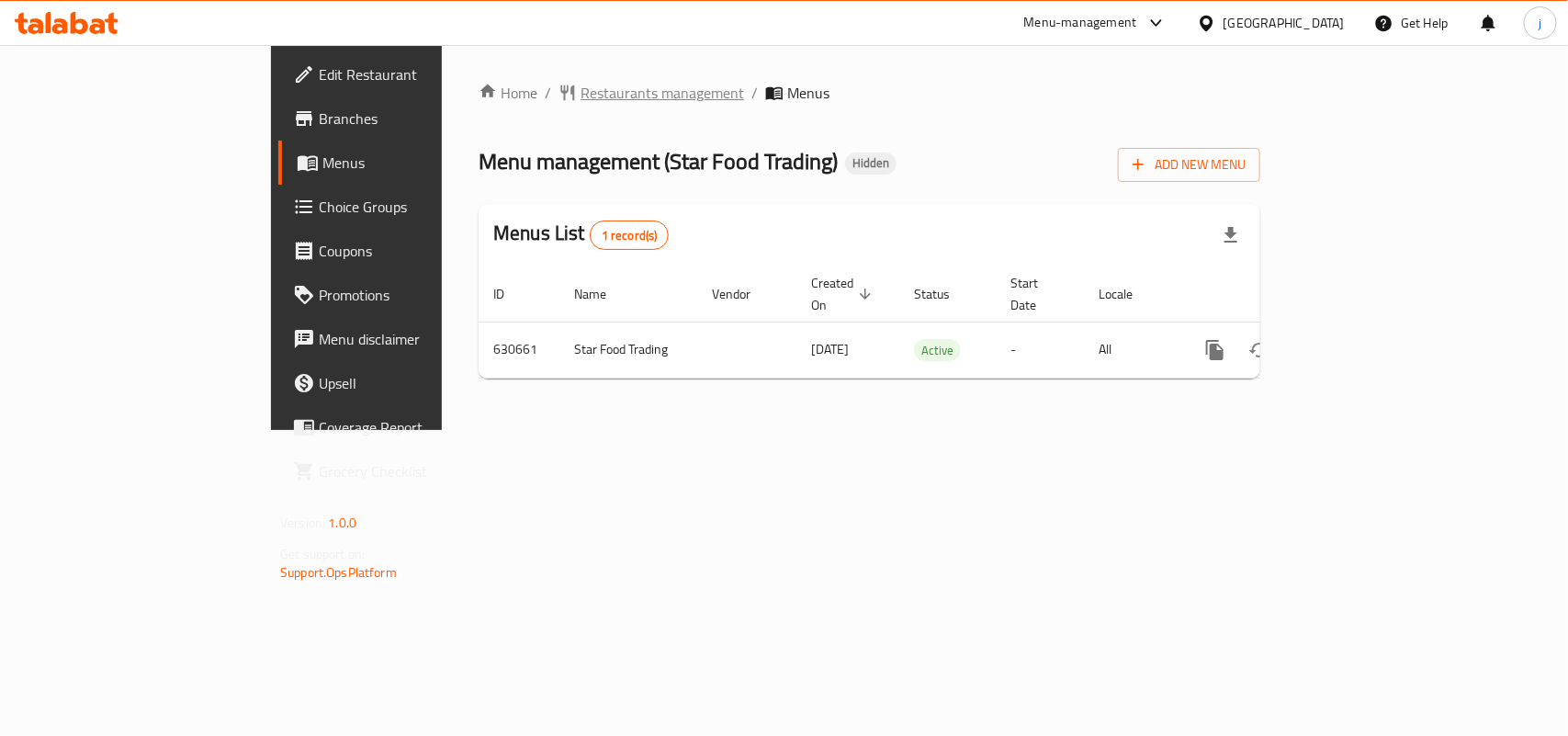
click at [580, 103] on span "Restaurants management" at bounding box center [662, 93] width 163 height 22
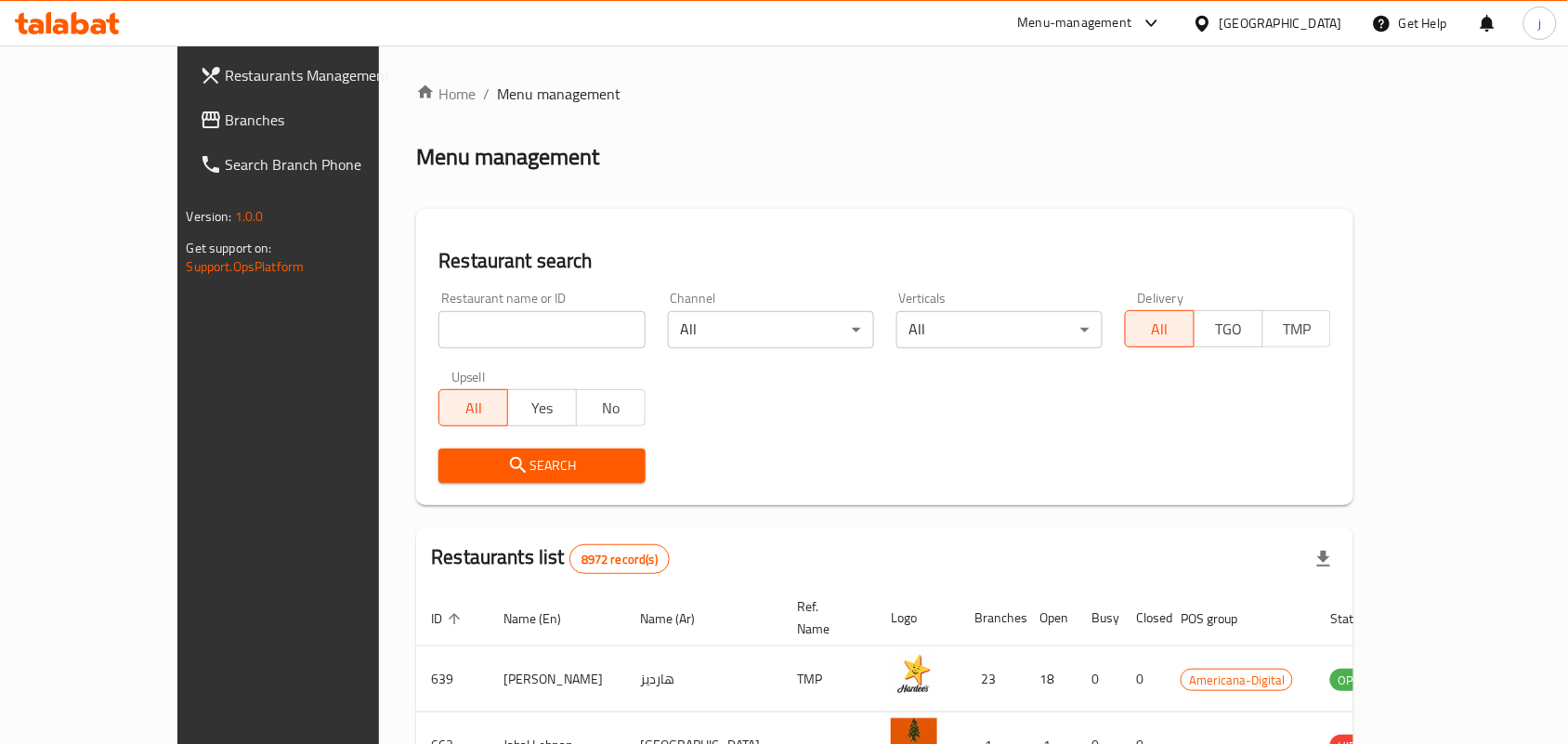
click at [516, 341] on input "search" at bounding box center [541, 329] width 206 height 37
paste input "639573"
type input "639573"
click button "Search" at bounding box center [541, 465] width 206 height 35
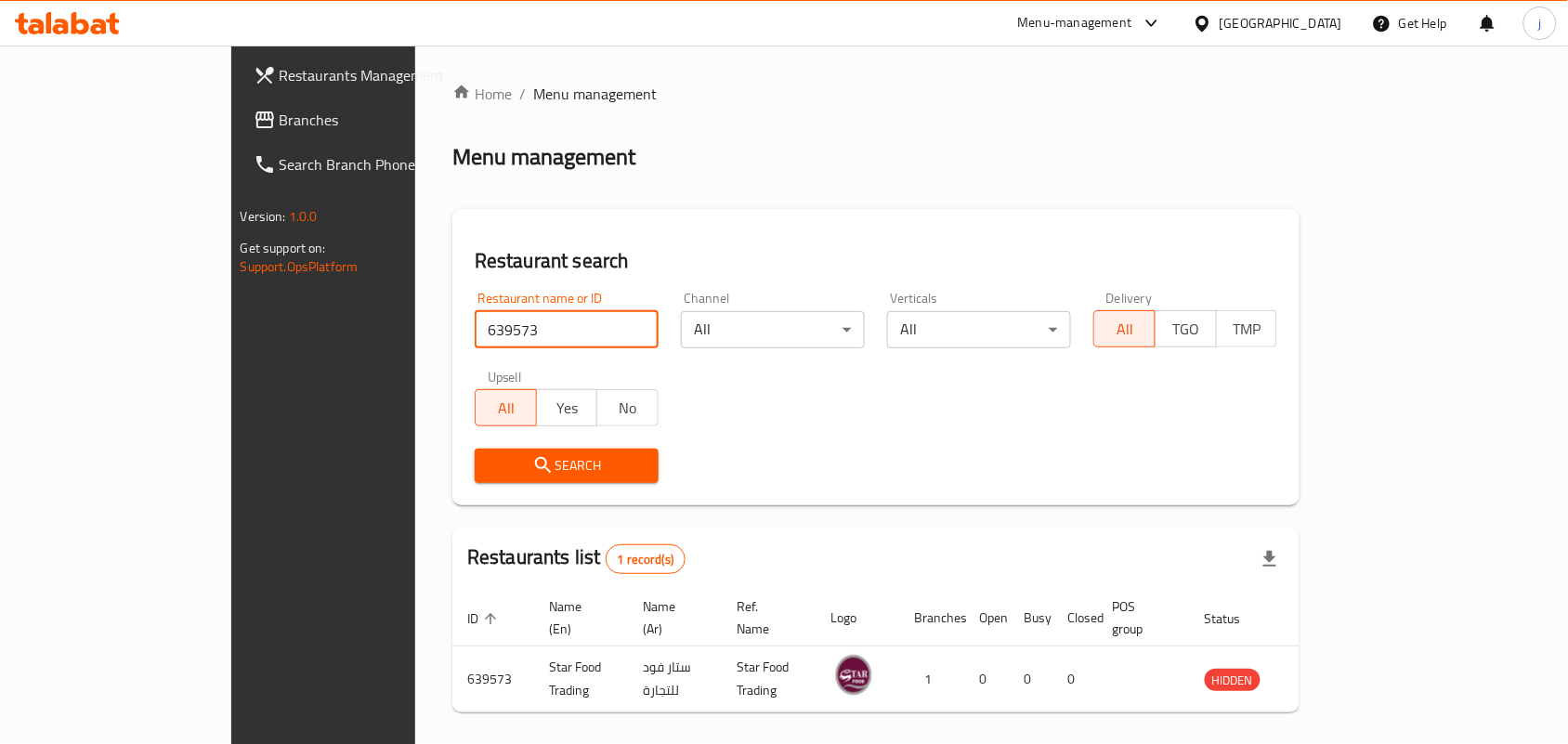
click at [1319, 28] on div "[GEOGRAPHIC_DATA]" at bounding box center [1280, 23] width 123 height 21
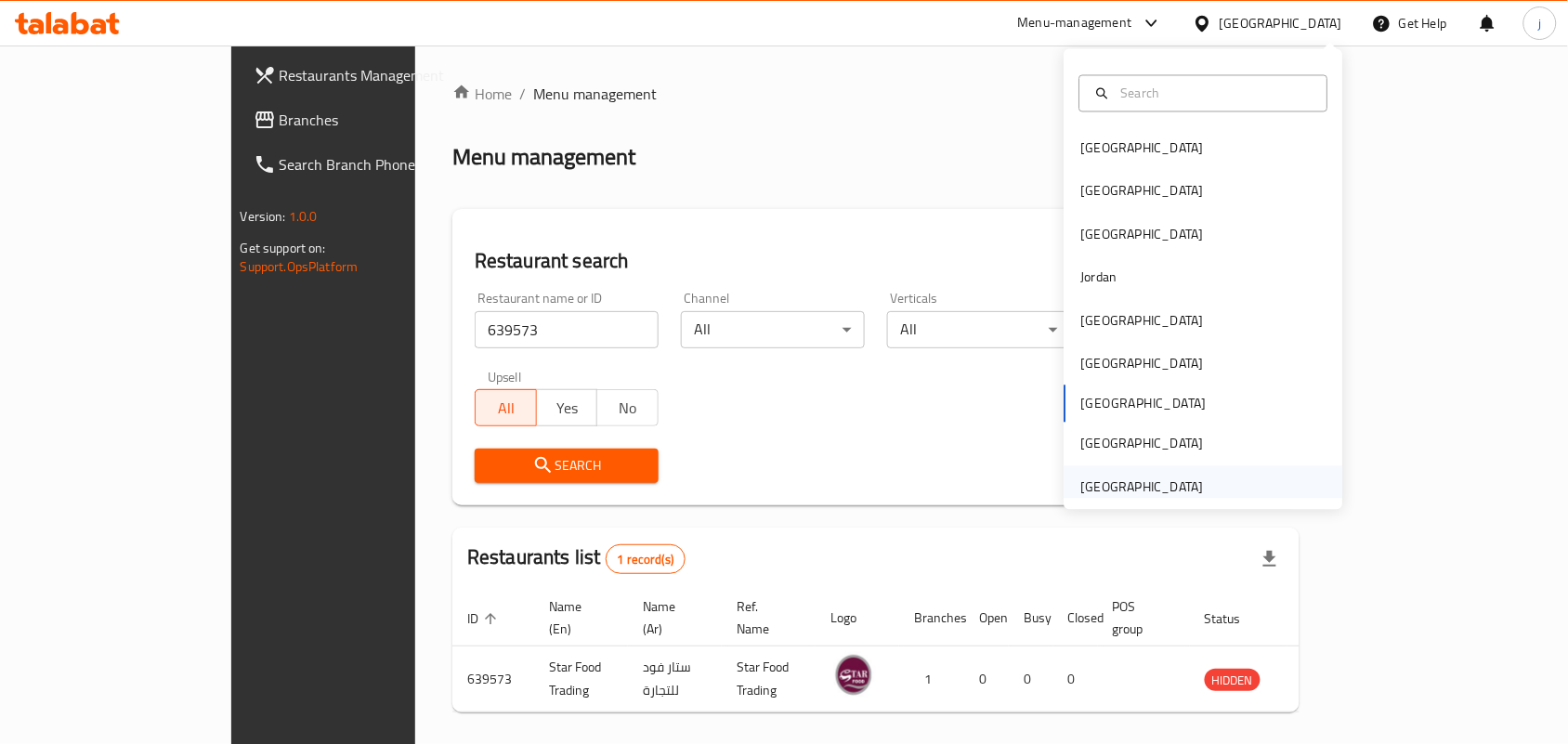
click at [1219, 488] on div "[GEOGRAPHIC_DATA]" at bounding box center [1204, 486] width 279 height 43
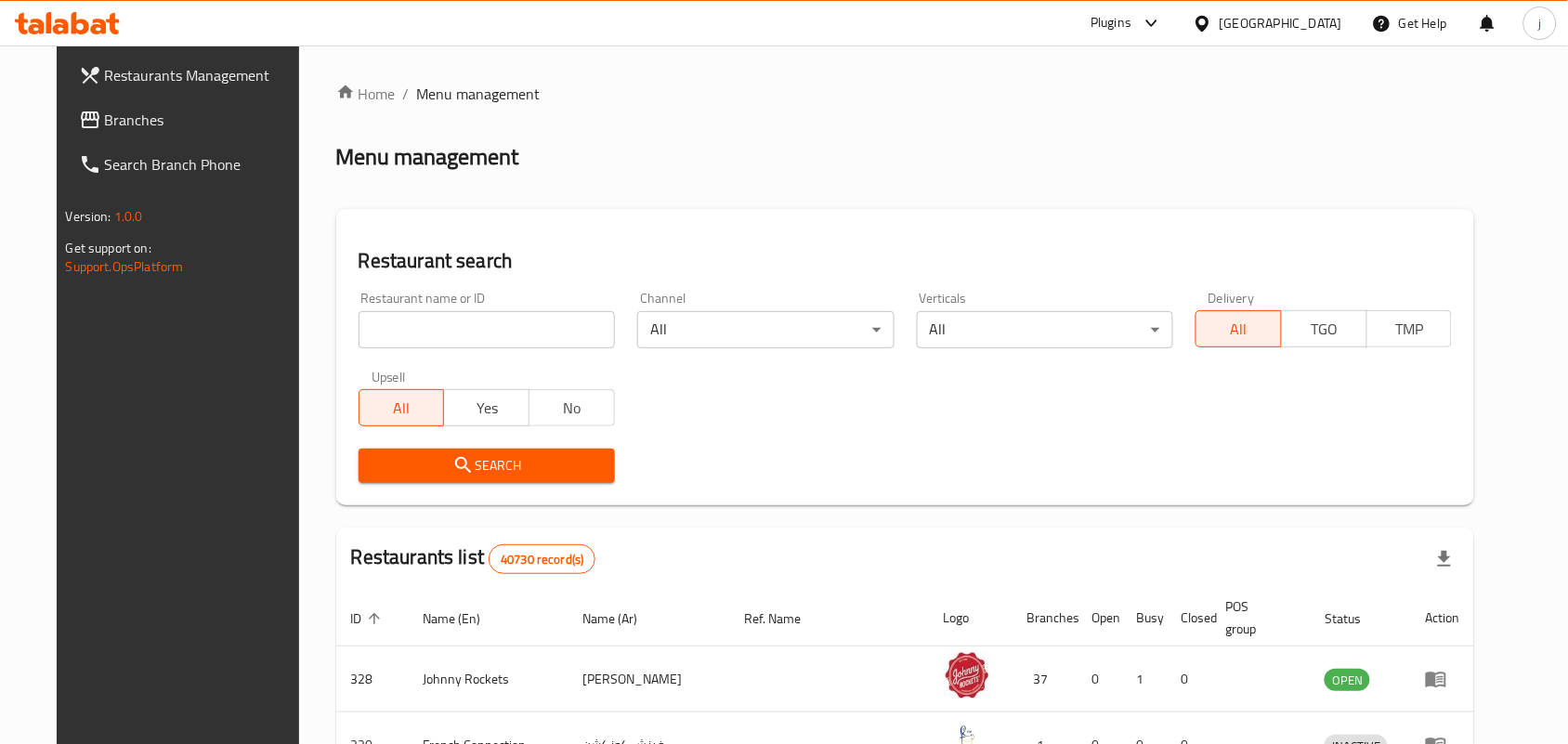
click at [105, 124] on span "Branches" at bounding box center [204, 120] width 199 height 22
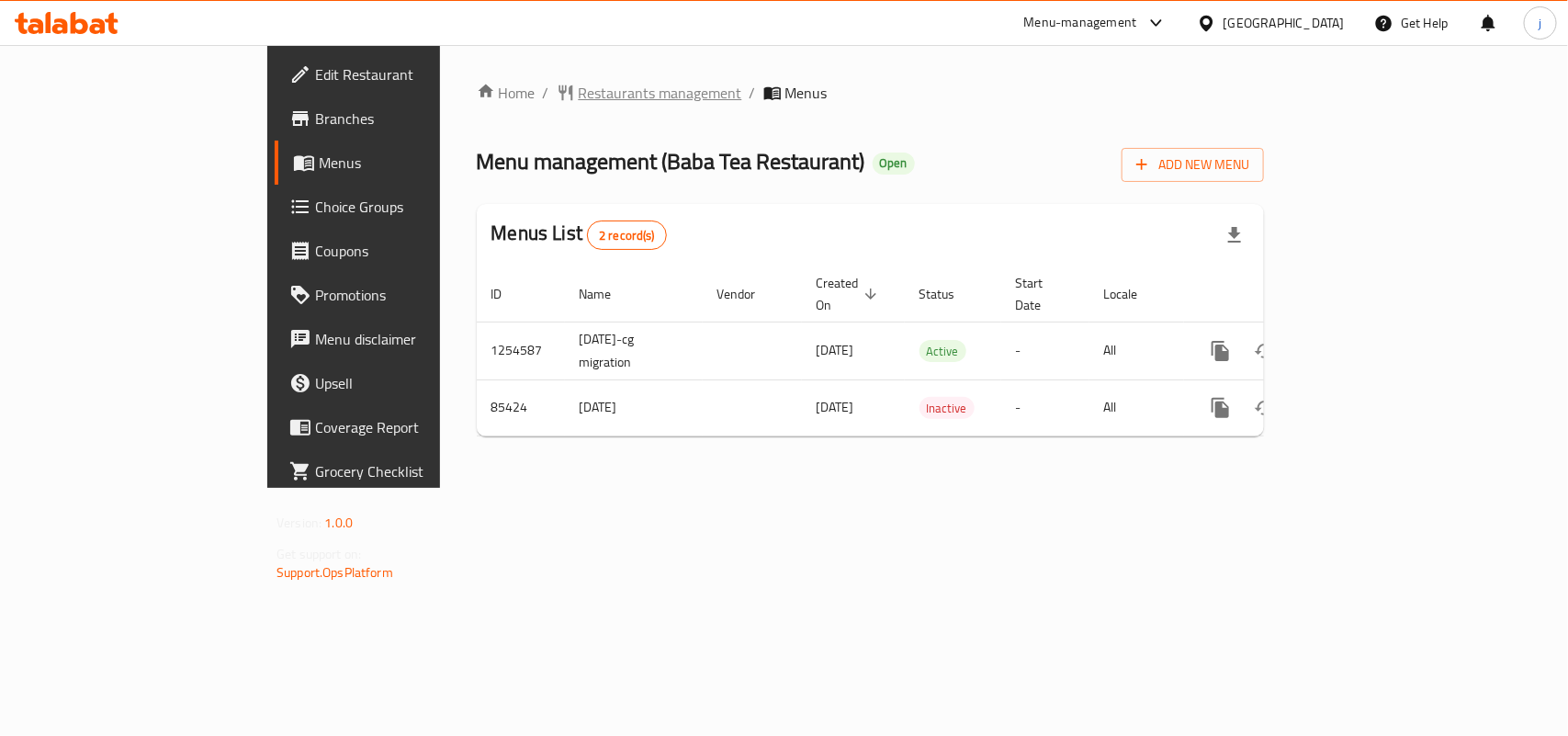
click at [578, 82] on span "Restaurants management" at bounding box center [660, 93] width 163 height 22
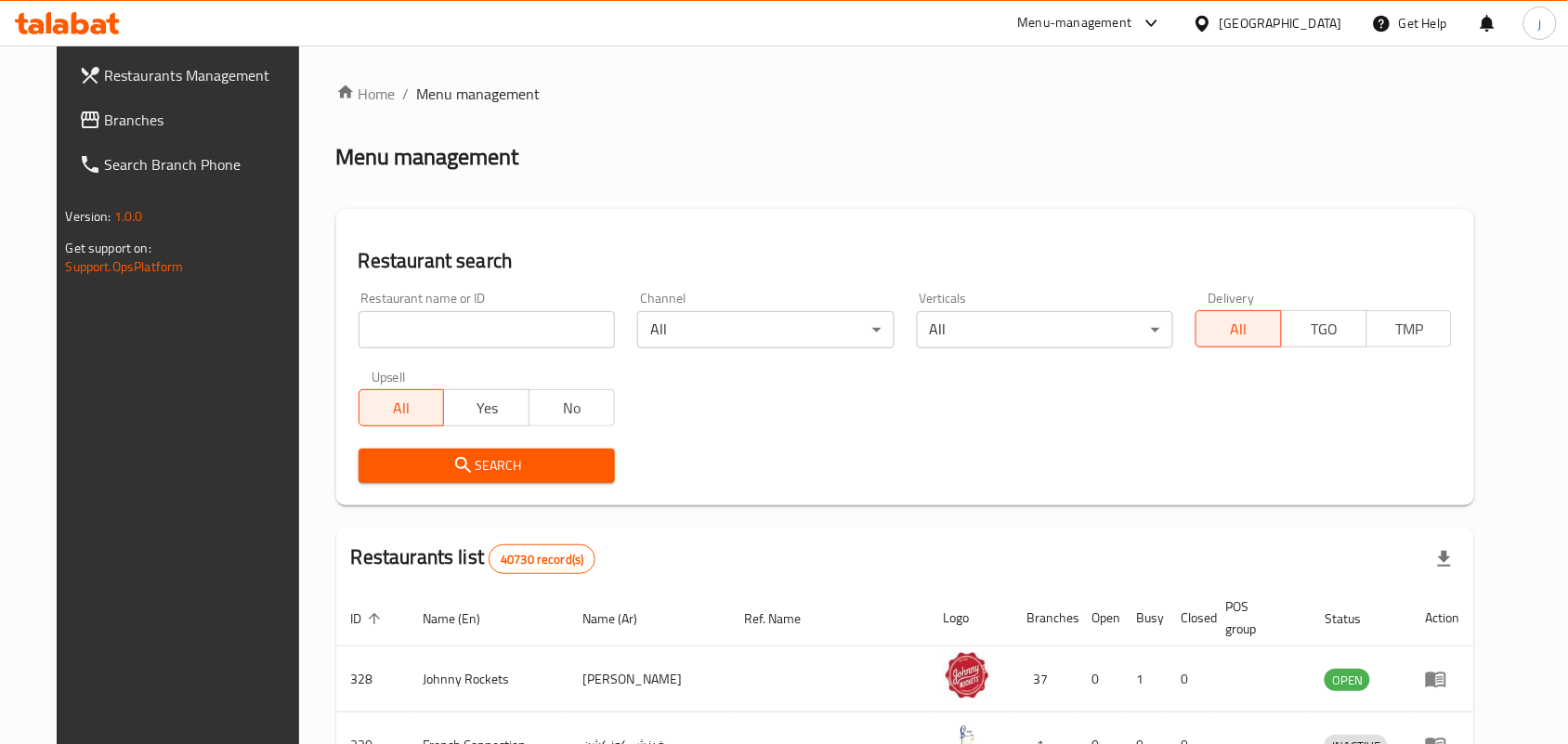
click at [514, 335] on input "search" at bounding box center [486, 329] width 256 height 37
paste input "600906"
type input "600906"
click button "Search" at bounding box center [486, 465] width 256 height 35
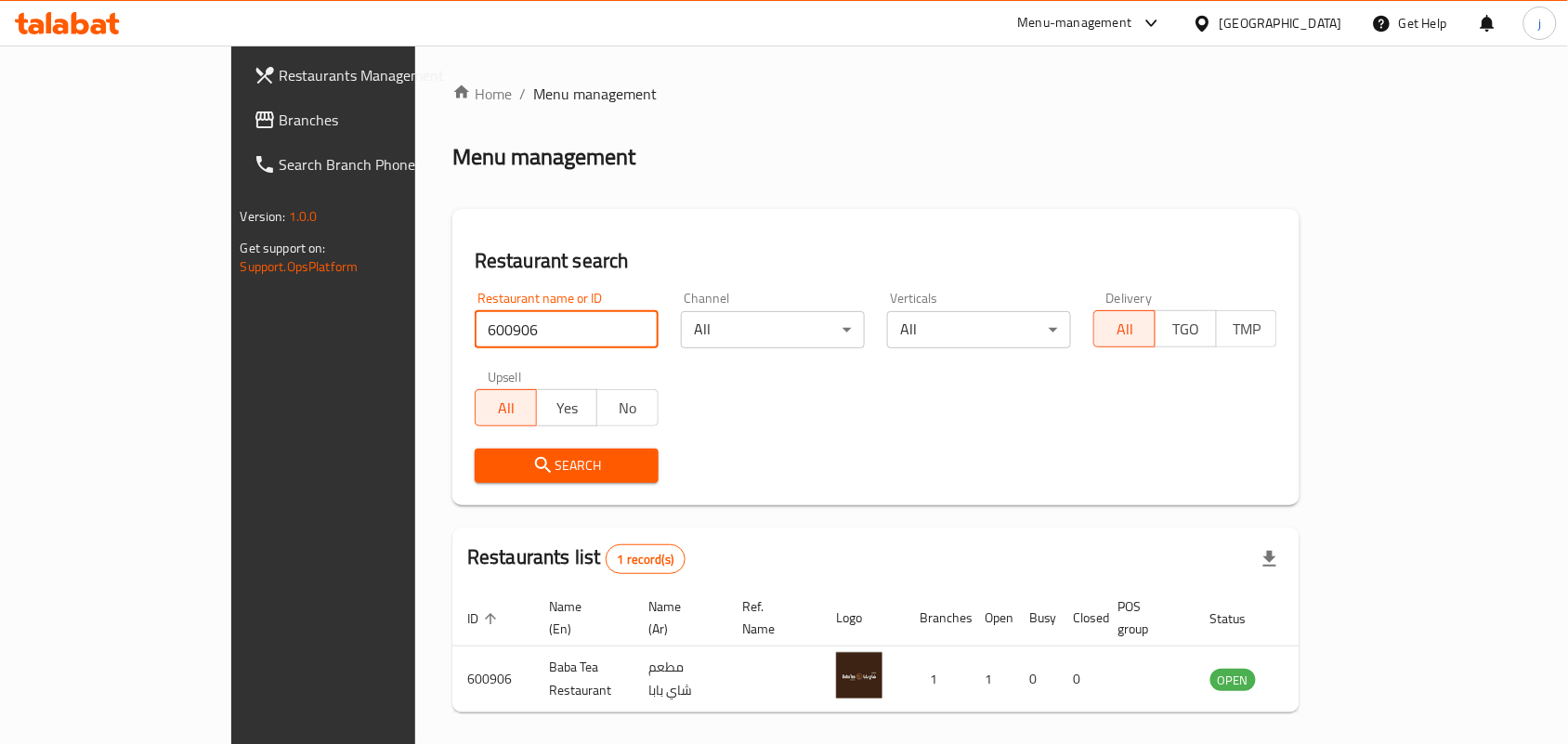
click at [280, 124] on span "Branches" at bounding box center [380, 120] width 199 height 22
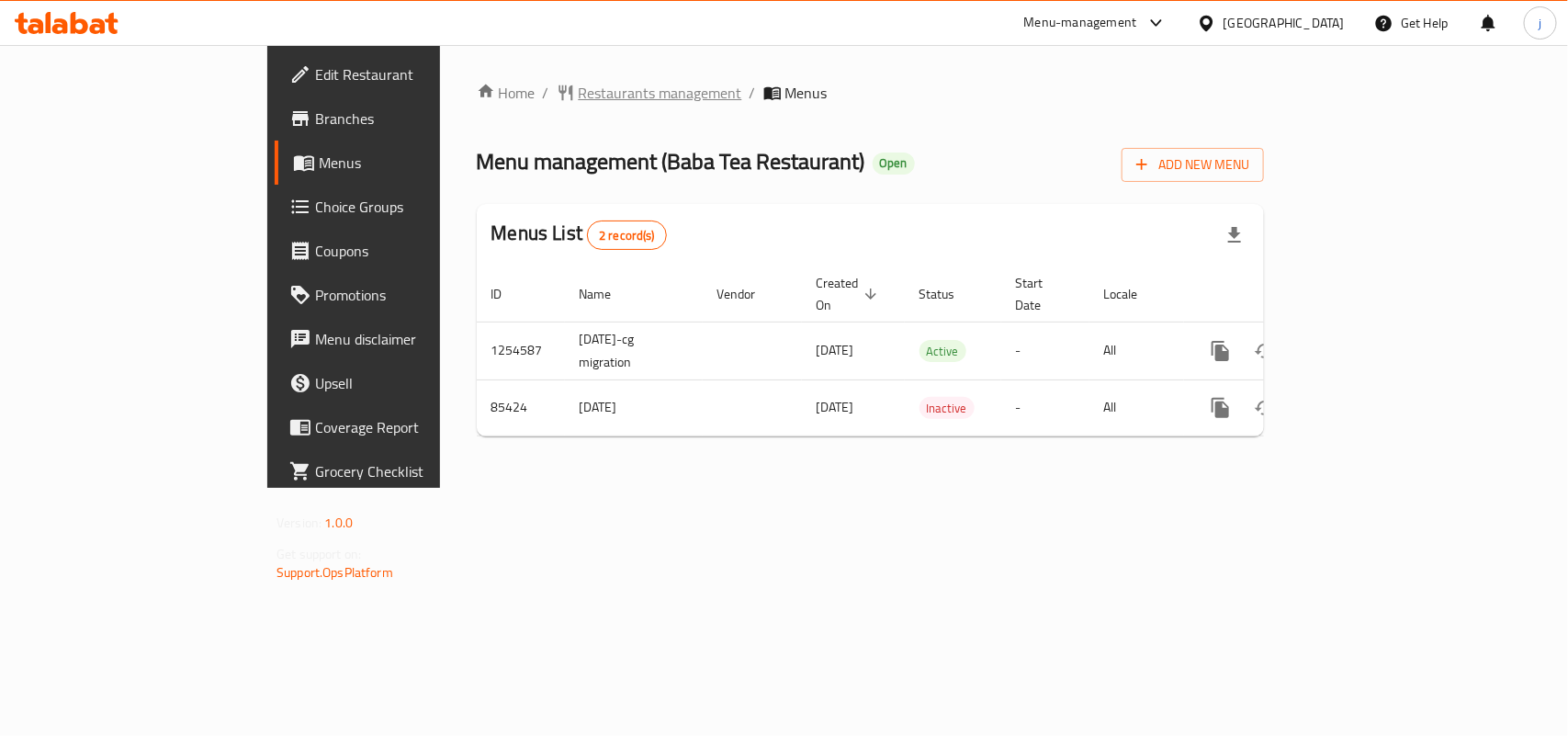
click at [578, 100] on span "Restaurants management" at bounding box center [660, 93] width 163 height 22
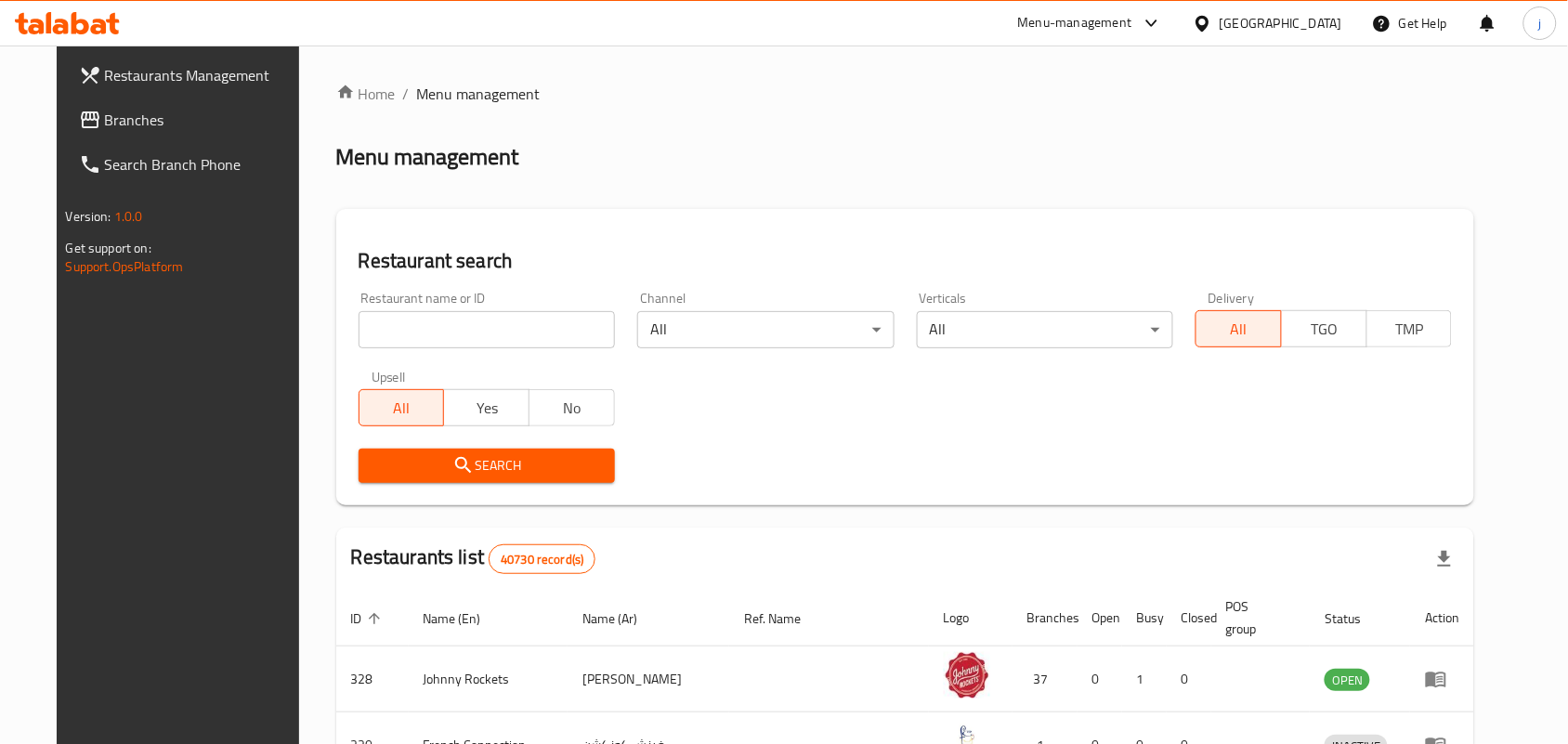
click at [498, 330] on div "Home / Menu management Menu management Restaurant search Restaurant name or ID …" at bounding box center [906, 673] width 1139 height 1181
click at [498, 330] on input "search" at bounding box center [486, 329] width 256 height 37
paste input "600906"
type input "600906"
click button "Search" at bounding box center [486, 465] width 256 height 35
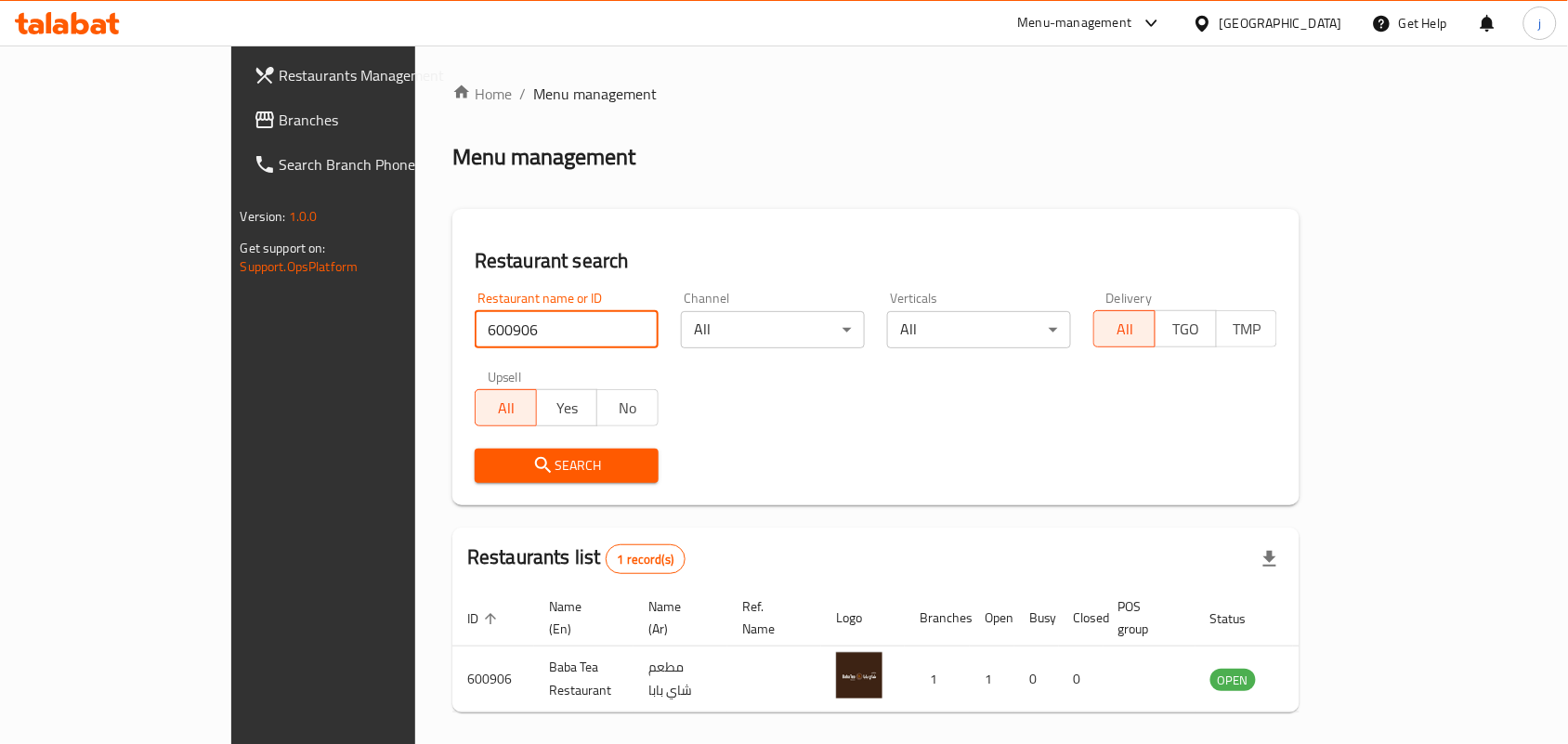
click at [280, 119] on span "Branches" at bounding box center [380, 120] width 199 height 22
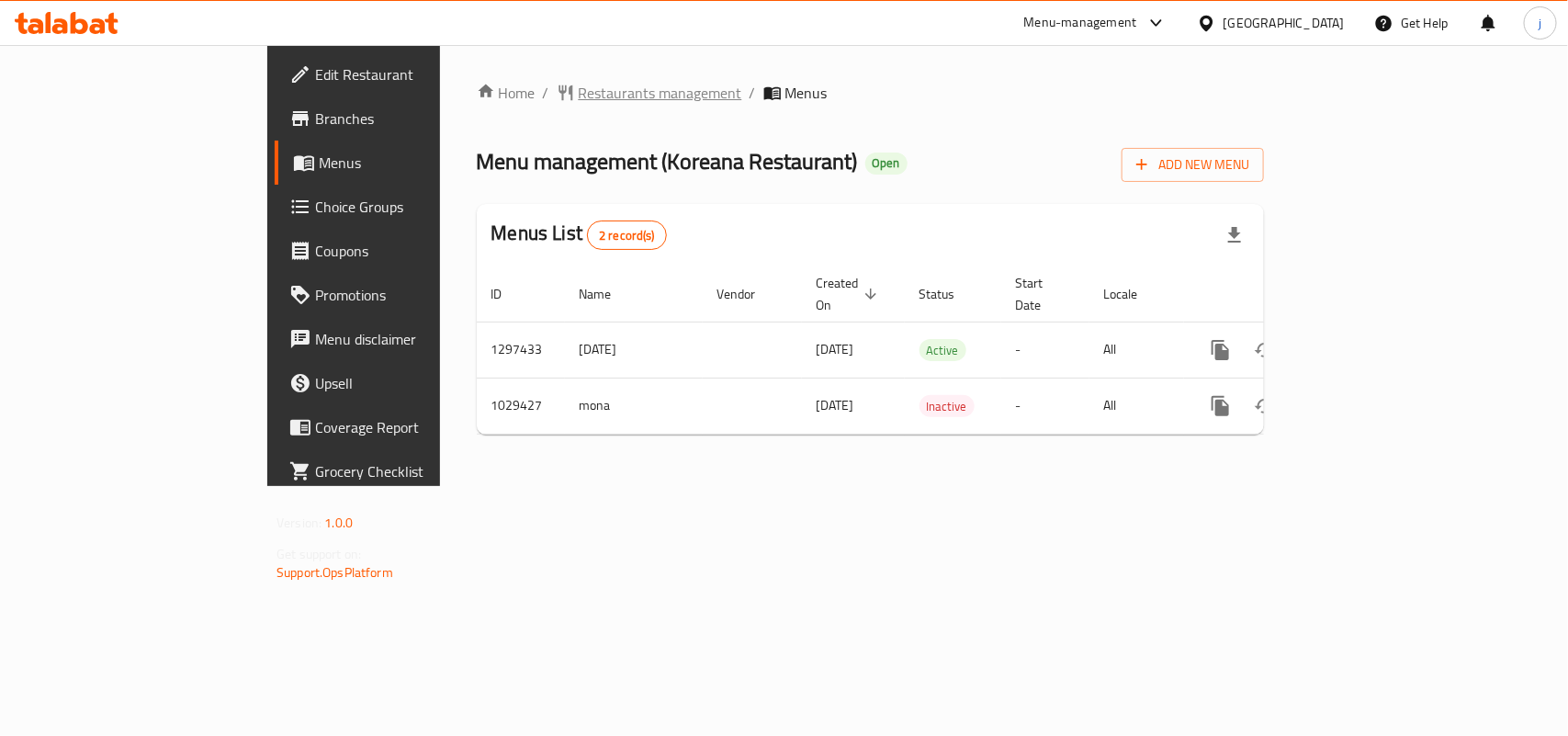
click at [578, 90] on span "Restaurants management" at bounding box center [660, 93] width 163 height 22
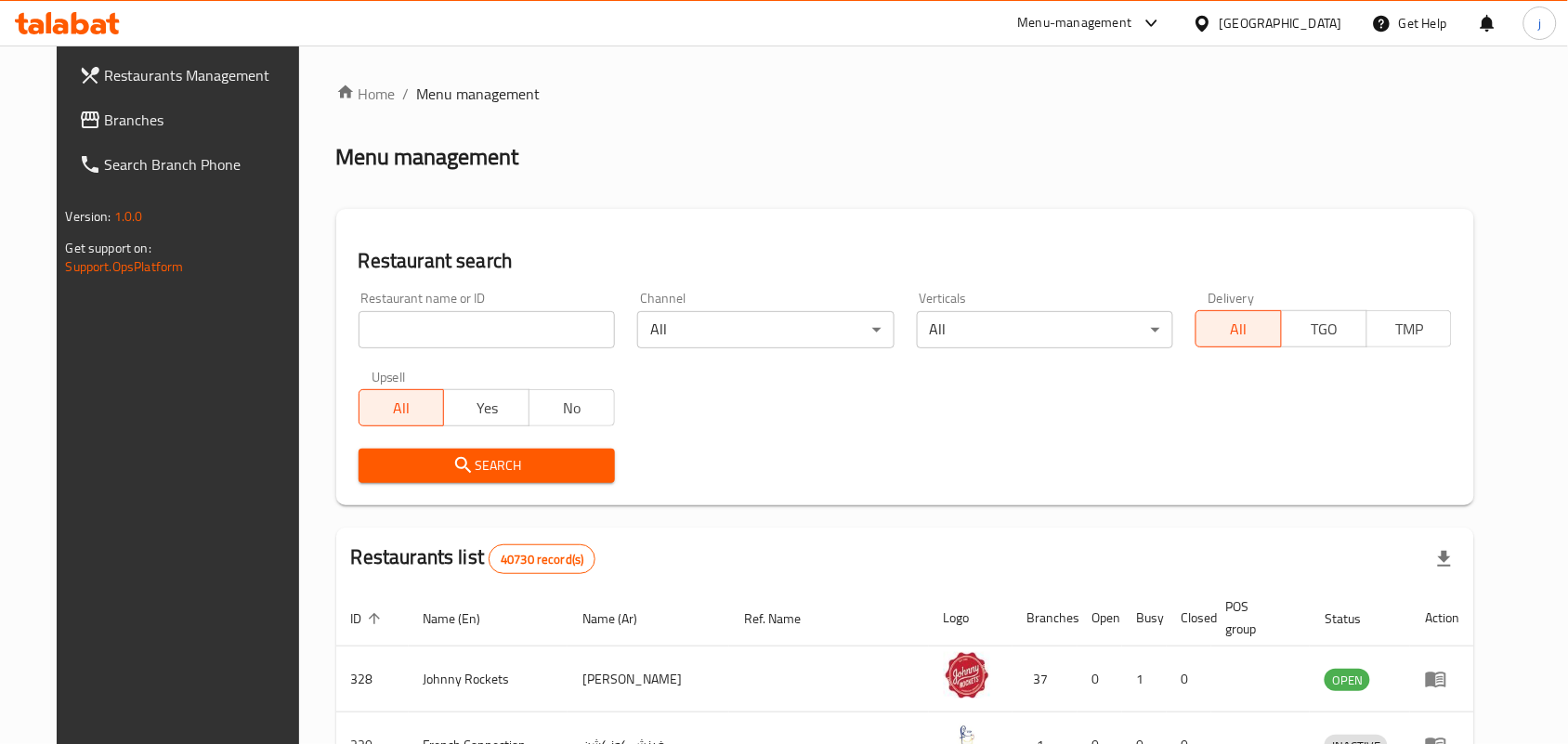
click at [494, 330] on input "search" at bounding box center [486, 329] width 256 height 37
paste input "661206"
type input "661206"
click button "Search" at bounding box center [486, 465] width 256 height 35
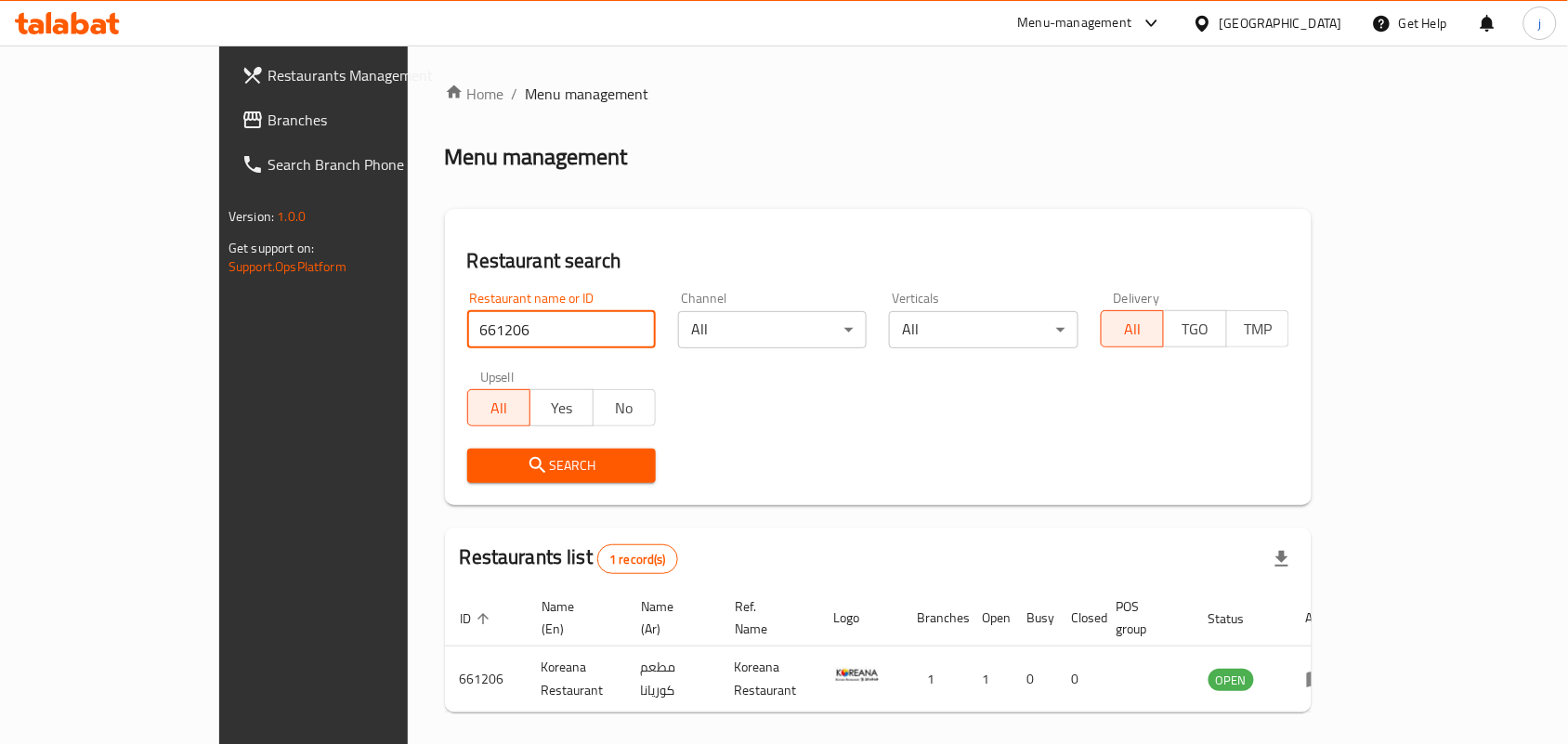
click at [227, 100] on link "Branches" at bounding box center [355, 120] width 255 height 45
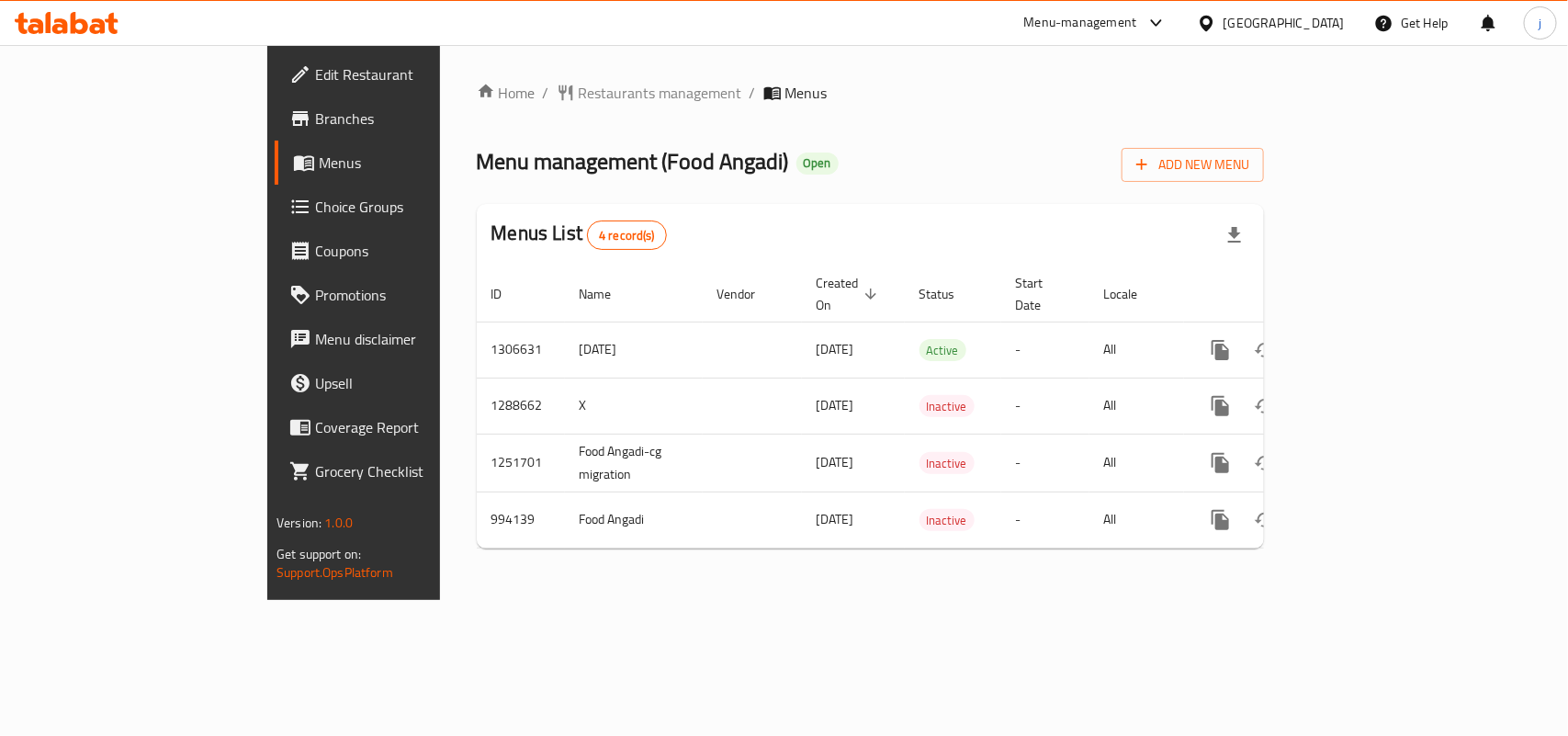
click at [578, 94] on span "Restaurants management" at bounding box center [660, 93] width 163 height 22
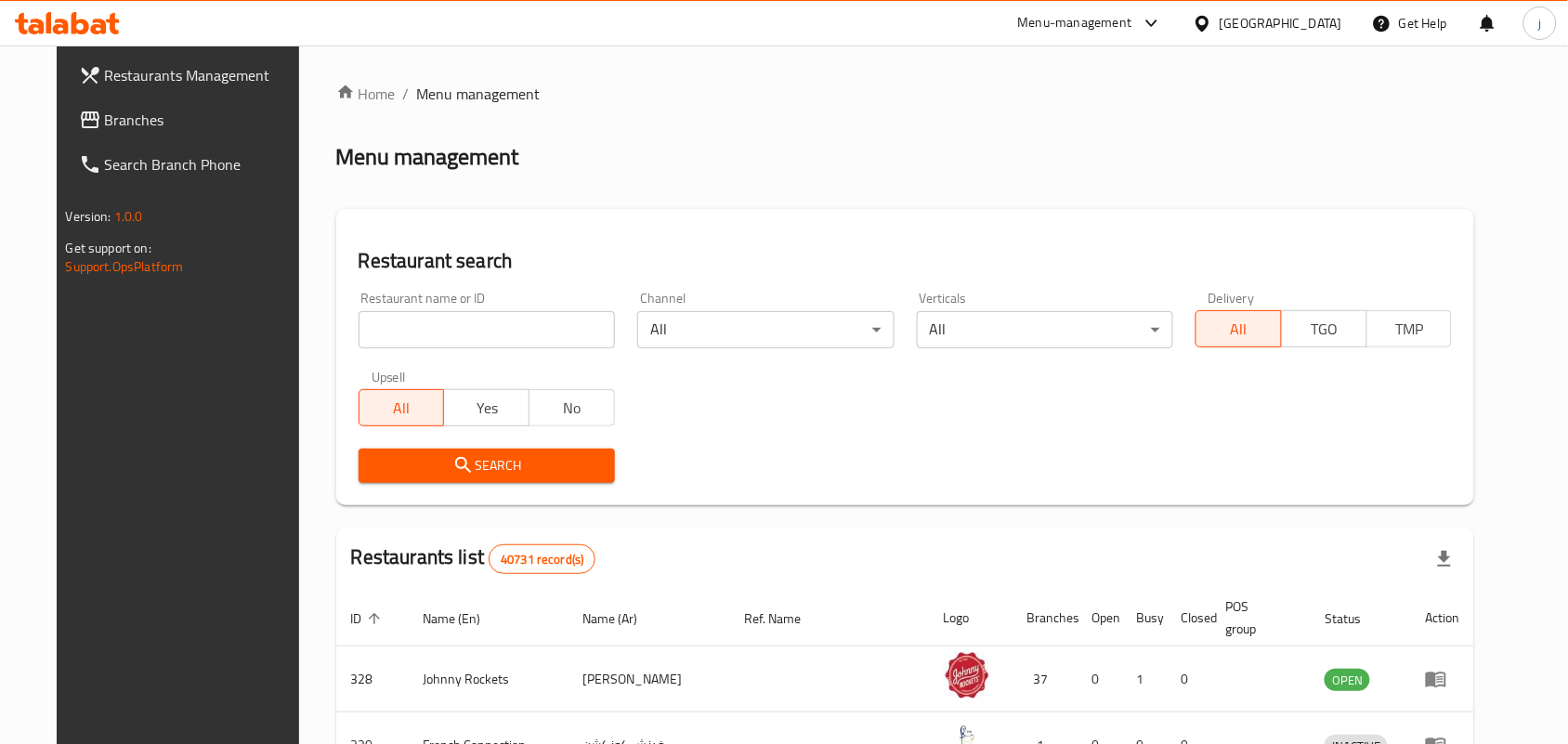
click at [504, 328] on input "search" at bounding box center [486, 329] width 256 height 37
paste input "660366"
type input "660366"
click button "Search" at bounding box center [486, 465] width 256 height 35
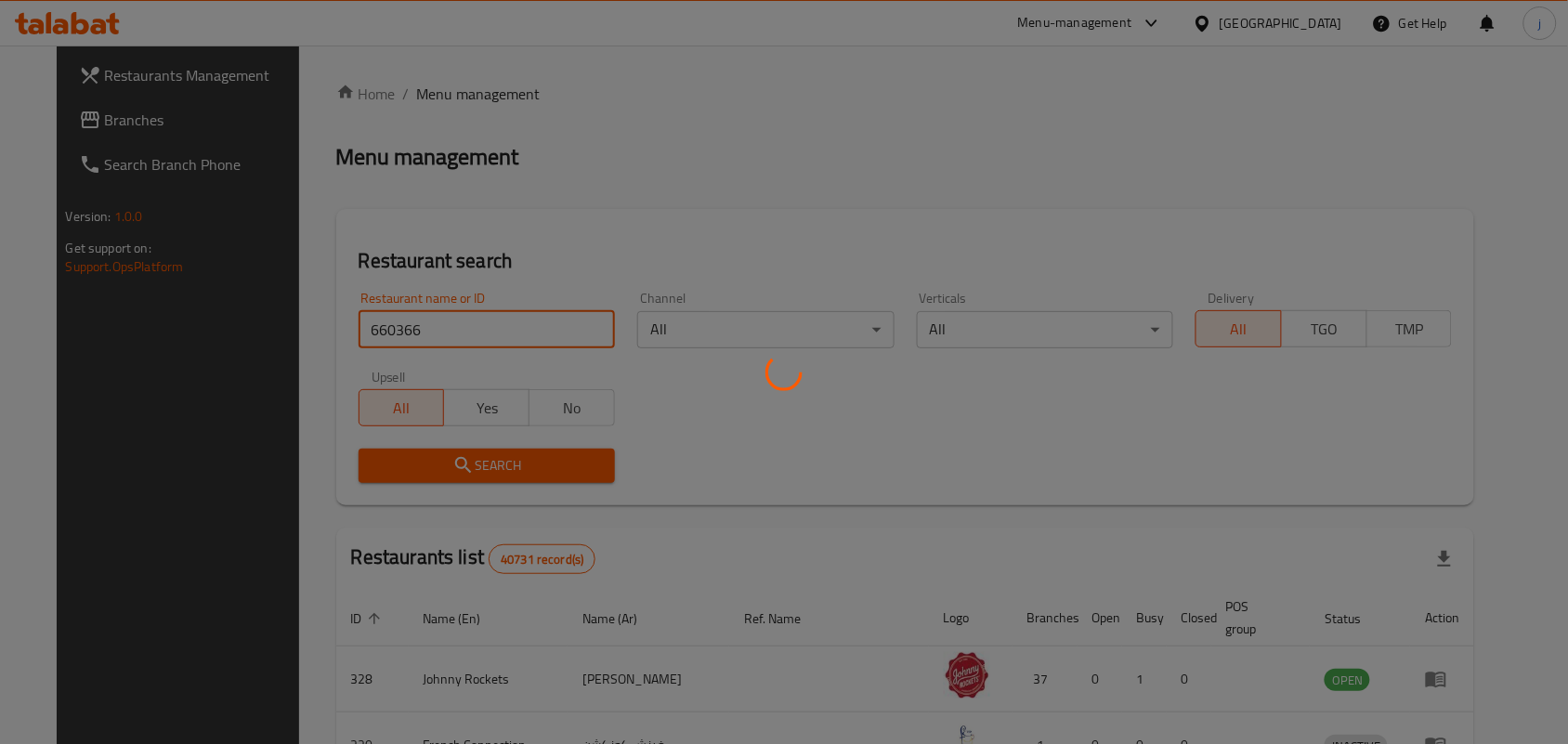
scroll to position [48, 0]
